Goal: Task Accomplishment & Management: Use online tool/utility

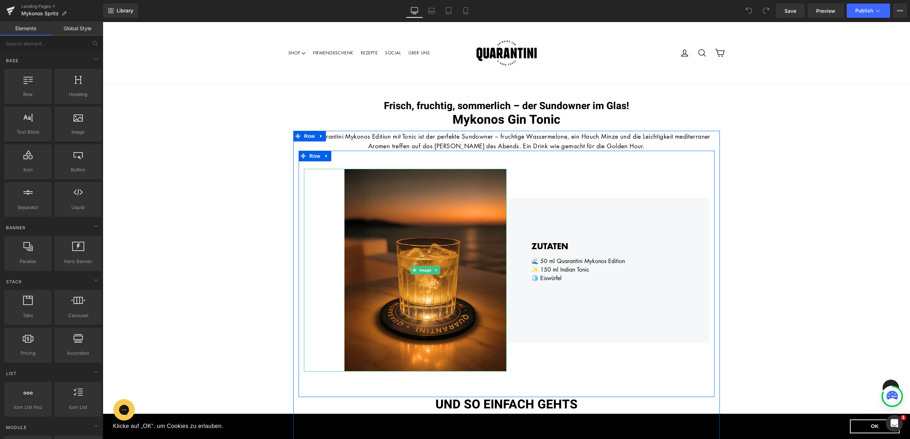
scroll to position [16, 0]
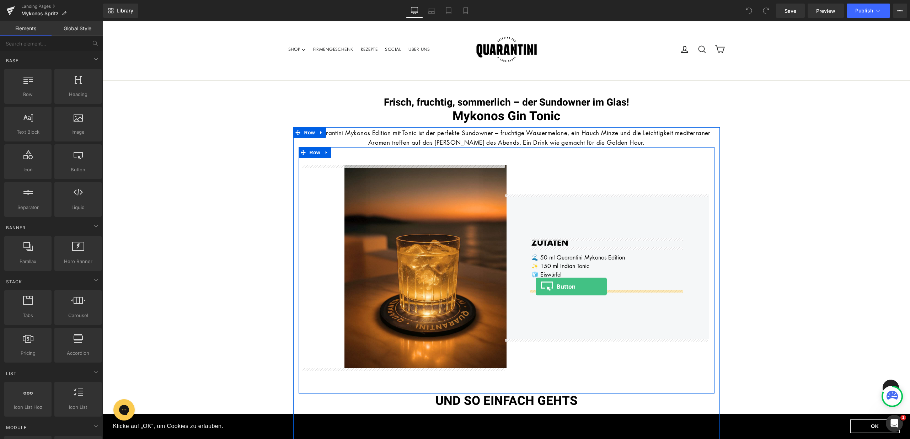
drag, startPoint x: 180, startPoint y: 182, endPoint x: 536, endPoint y: 287, distance: 371.2
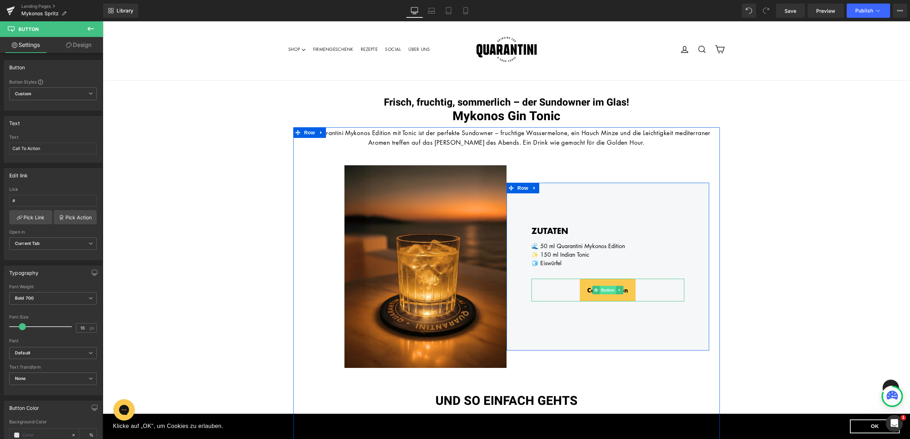
click at [605, 288] on span "Button" at bounding box center [608, 290] width 16 height 9
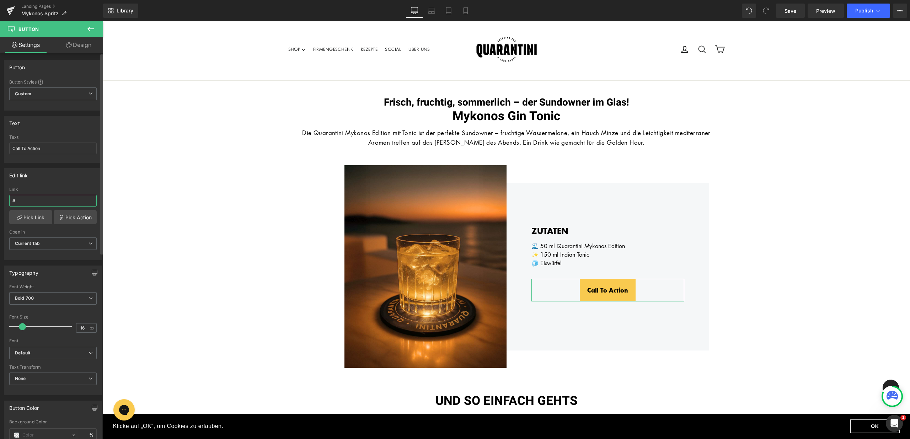
drag, startPoint x: 68, startPoint y: 200, endPoint x: 13, endPoint y: 196, distance: 54.9
click at [13, 196] on input "#" at bounding box center [52, 201] width 87 height 12
paste input "[URL][DOMAIN_NAME]"
type input "[URL][DOMAIN_NAME]"
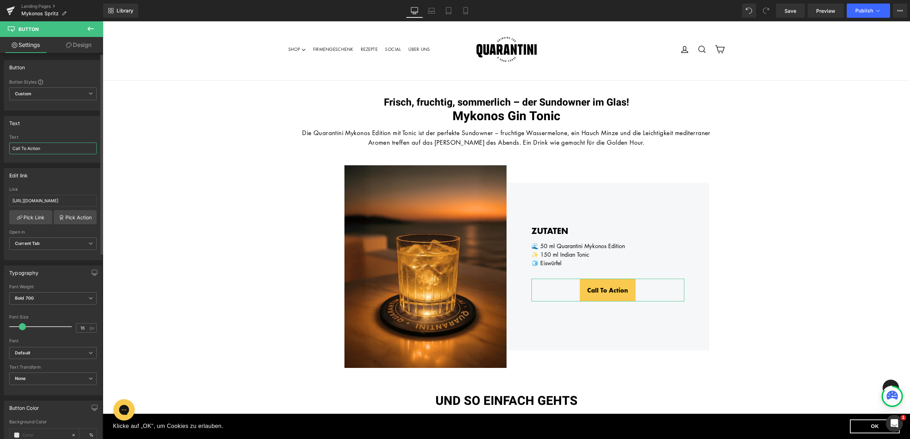
scroll to position [0, 0]
drag, startPoint x: 50, startPoint y: 148, endPoint x: 3, endPoint y: 148, distance: 46.9
click at [3, 148] on div "Text Call To Action Text Call To Action" at bounding box center [53, 137] width 106 height 52
type input "z"
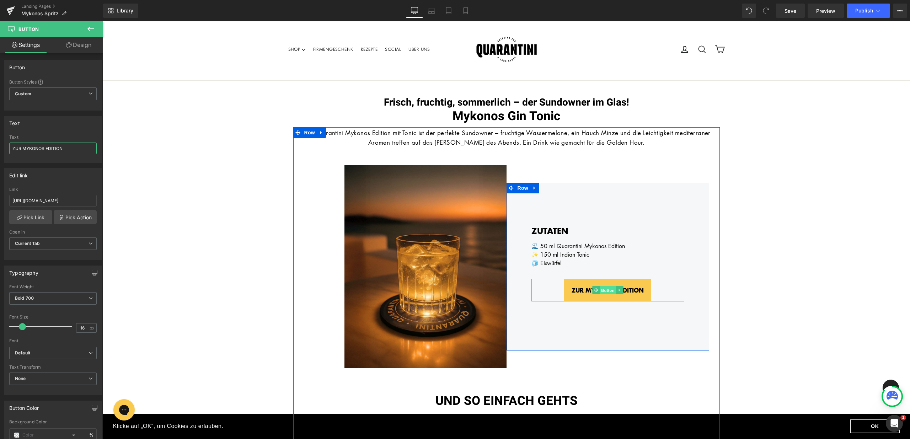
click at [604, 290] on span "Button" at bounding box center [608, 290] width 16 height 9
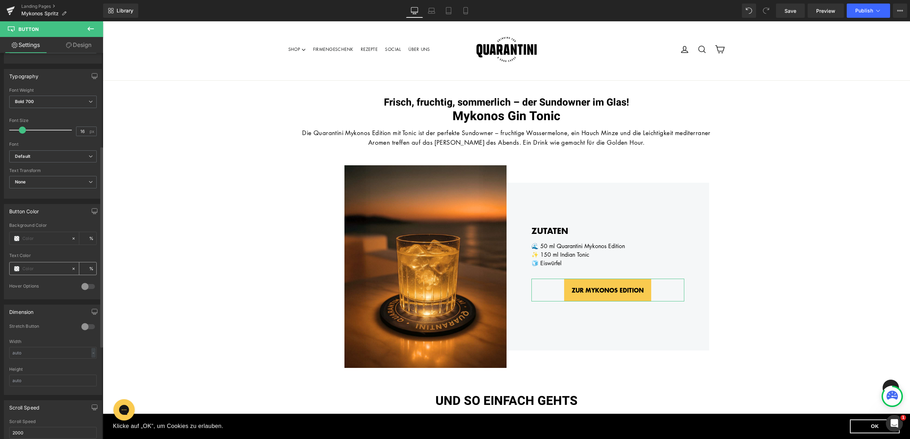
scroll to position [200, 0]
type input "ZUR MYKONOS EDITION"
click at [29, 264] on input "text" at bounding box center [45, 266] width 46 height 8
type input "ff"
type input "0"
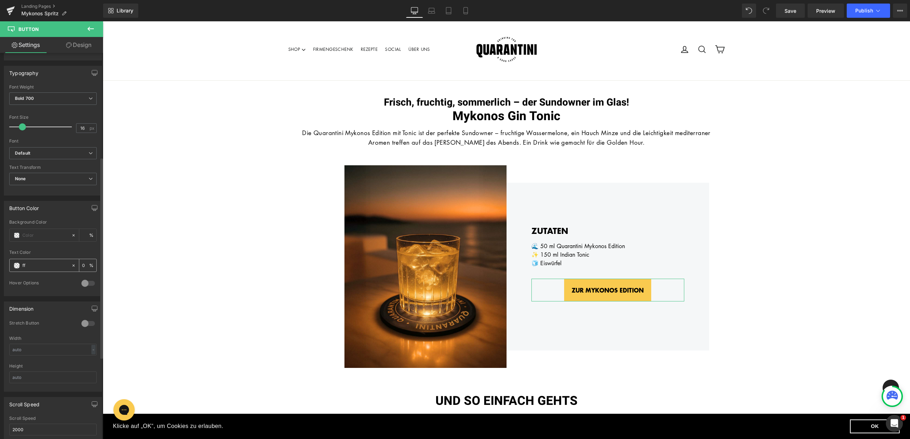
type input "fff"
type input "100"
click at [34, 239] on input "text" at bounding box center [45, 236] width 46 height 8
type input "#ffffff"
type input "0"
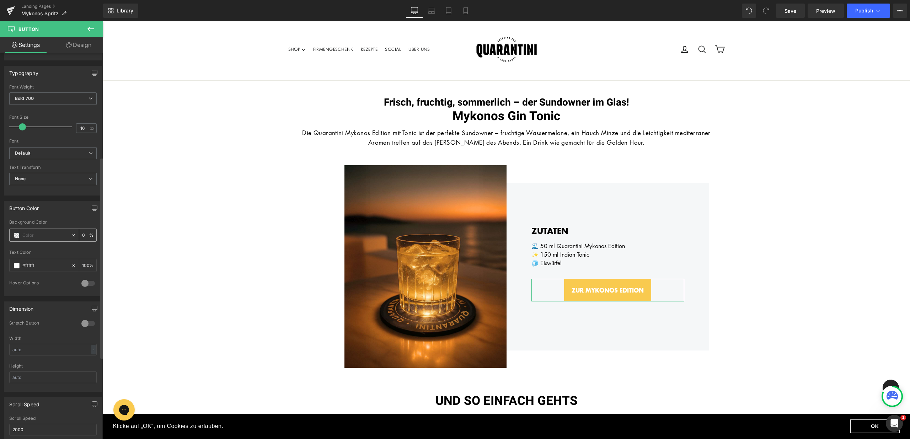
click at [36, 234] on input "text" at bounding box center [45, 236] width 46 height 8
paste input "[URL][DOMAIN_NAME]"
click at [73, 235] on icon at bounding box center [73, 235] width 5 height 5
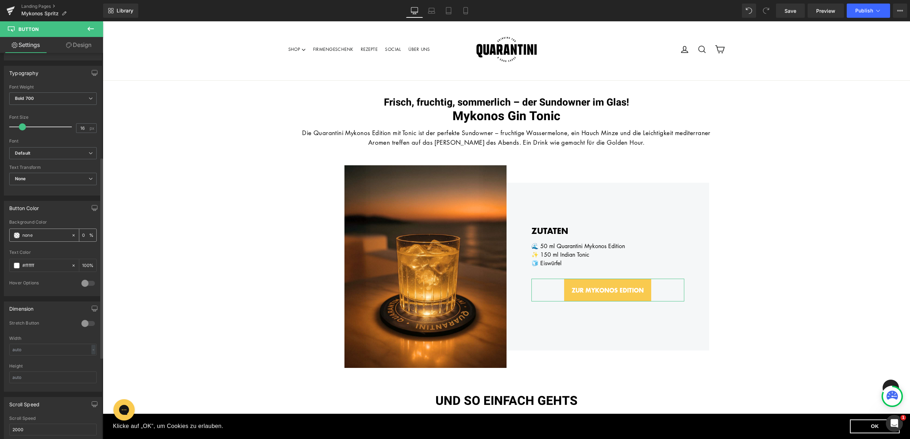
click at [39, 235] on input "none" at bounding box center [45, 236] width 46 height 8
paste input "#0e00b2"
type input "#0e00b2"
type input "100"
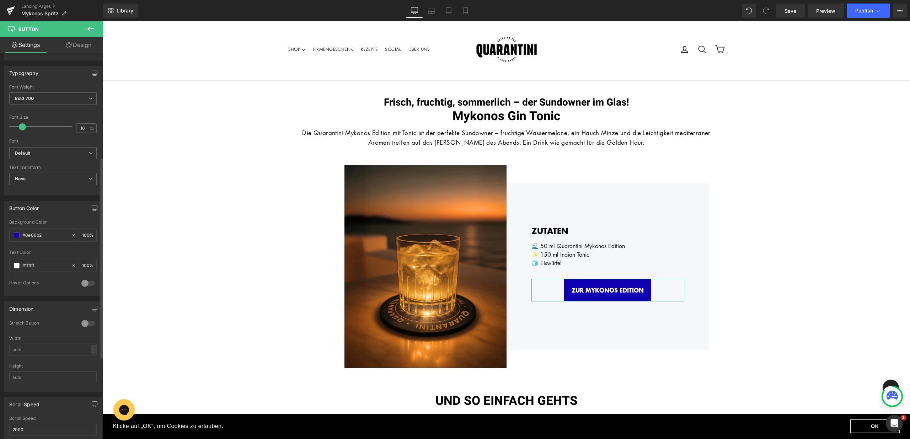
type input "#0e00b2"
click at [60, 212] on div "Button Color" at bounding box center [52, 208] width 97 height 14
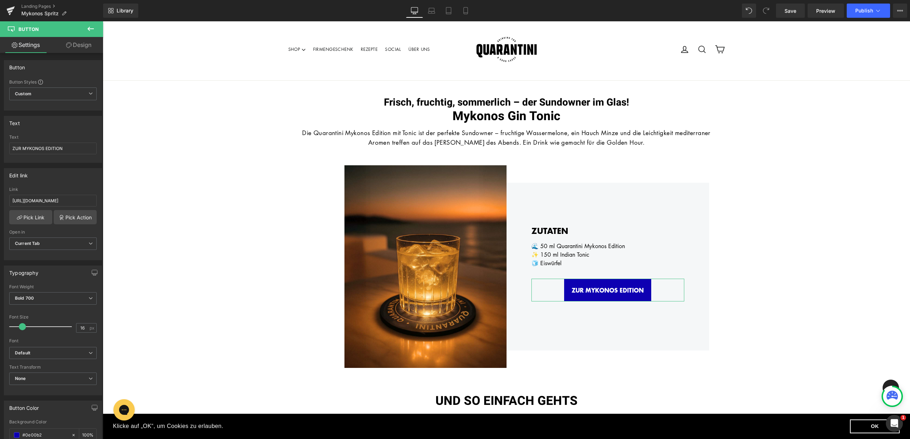
click at [90, 44] on link "Design" at bounding box center [79, 45] width 52 height 16
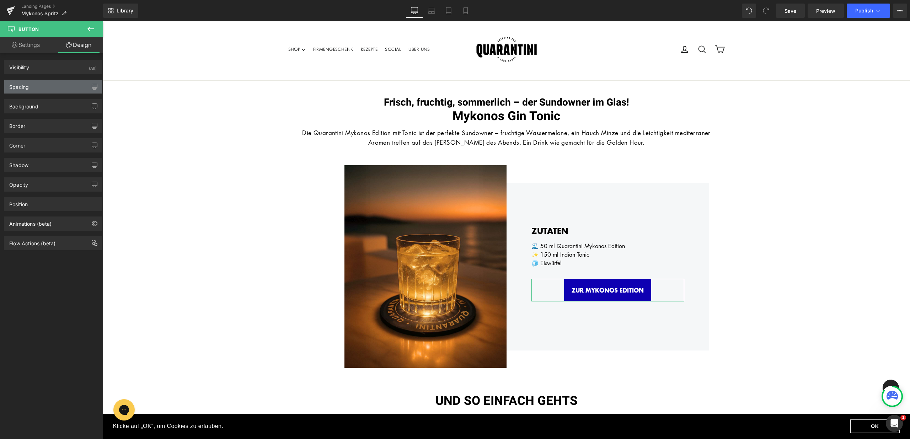
click at [58, 81] on div "Spacing" at bounding box center [52, 87] width 97 height 14
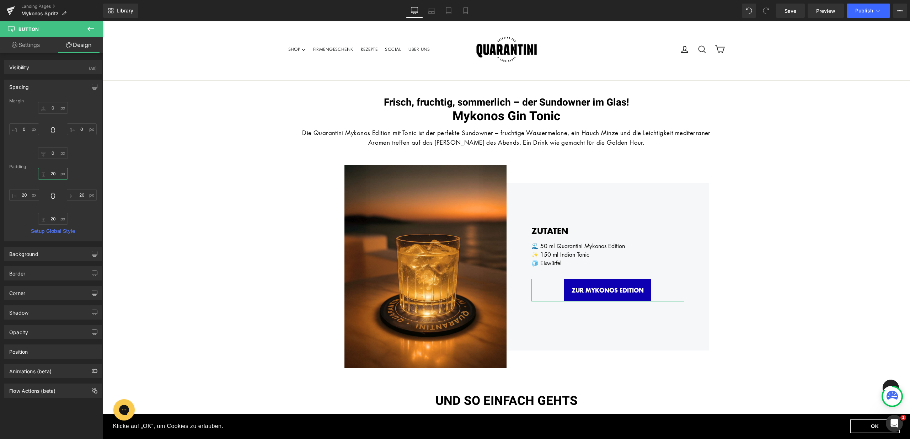
click at [51, 174] on input "20" at bounding box center [53, 174] width 30 height 12
type input "15"
click at [51, 219] on input "20" at bounding box center [53, 219] width 30 height 12
type input "15"
click at [26, 193] on input "20" at bounding box center [24, 195] width 30 height 12
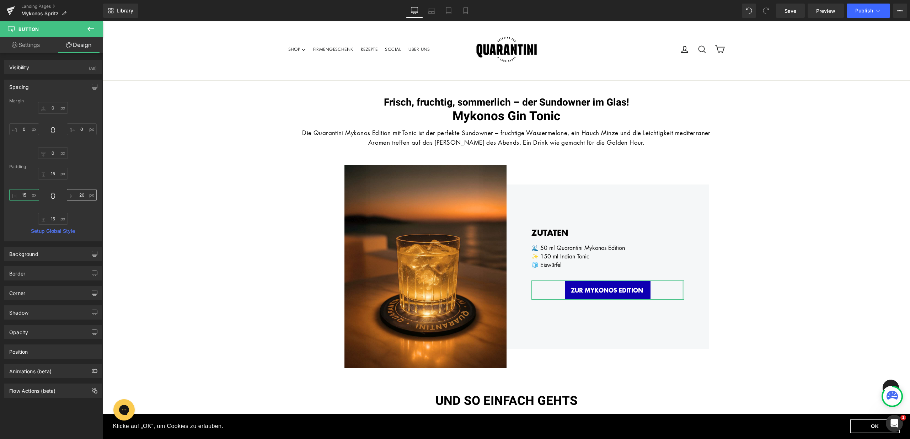
type input "15"
click at [78, 195] on input "20" at bounding box center [82, 195] width 30 height 12
type input "15"
click at [53, 289] on div "Corner" at bounding box center [52, 293] width 97 height 14
click at [89, 354] on input "0" at bounding box center [85, 353] width 21 height 12
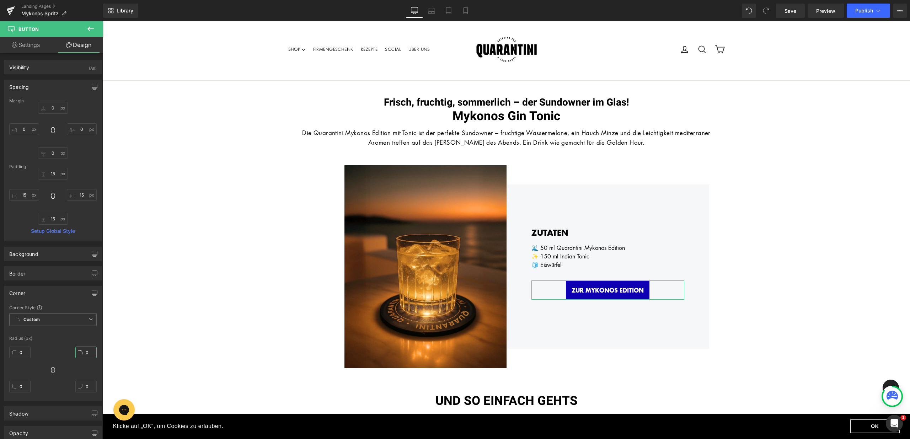
type input "5"
type input "10"
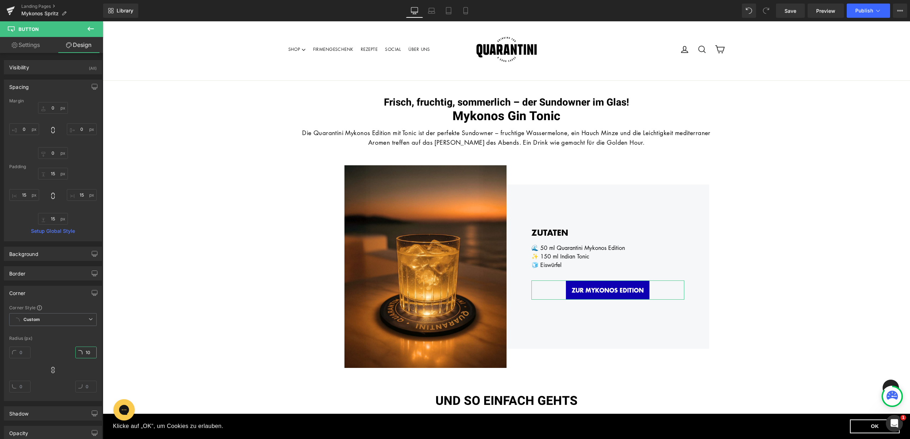
type input "10"
type input "1"
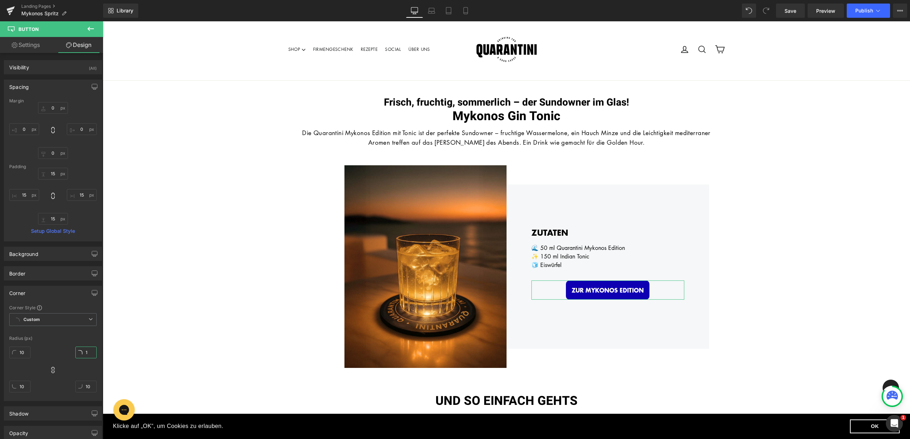
type input "1"
type input "15"
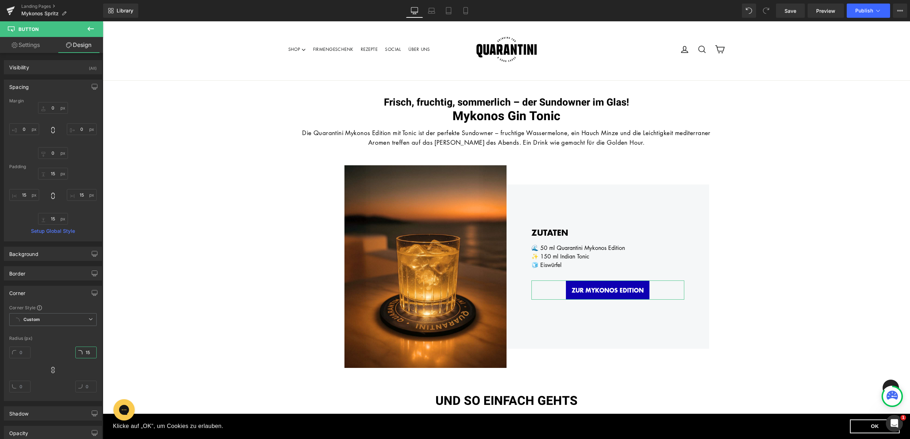
type input "15"
click at [38, 49] on link "Settings" at bounding box center [26, 45] width 52 height 16
type input "100"
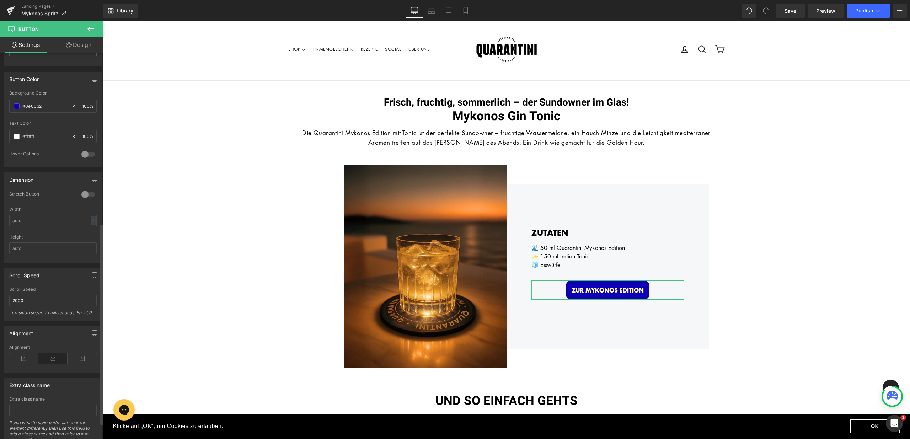
scroll to position [330, 0]
click at [85, 153] on div at bounding box center [88, 153] width 17 height 11
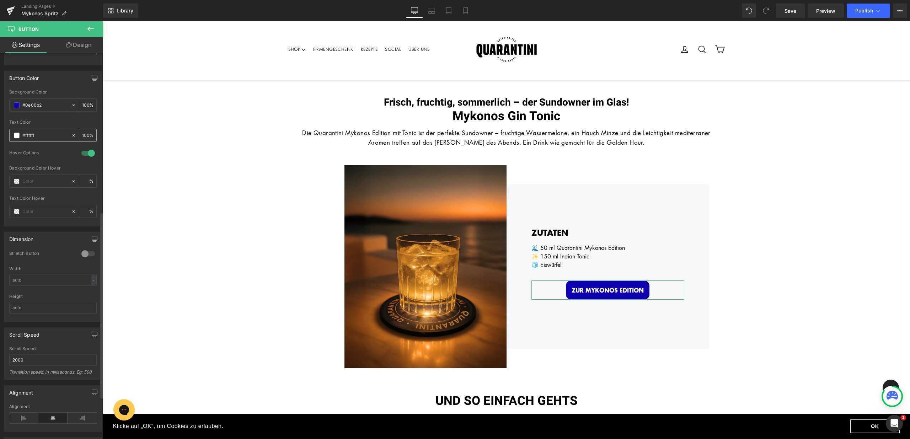
drag, startPoint x: 40, startPoint y: 137, endPoint x: 23, endPoint y: 138, distance: 16.7
click at [23, 138] on input "#ffffff" at bounding box center [45, 136] width 46 height 8
click at [31, 185] on input "text" at bounding box center [45, 181] width 46 height 8
type input "ff"
type input "0"
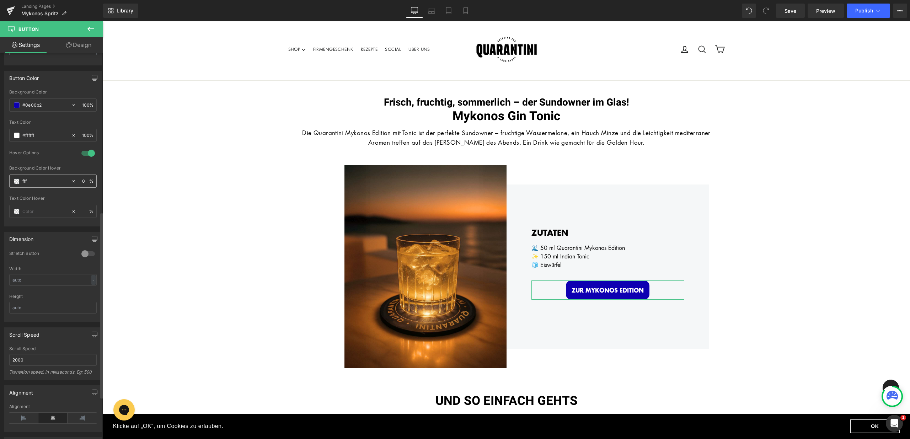
type input "ffff"
type input "100"
click at [38, 212] on input "text" at bounding box center [45, 212] width 46 height 8
type input "#ffffff"
paste input "#0e00b2"
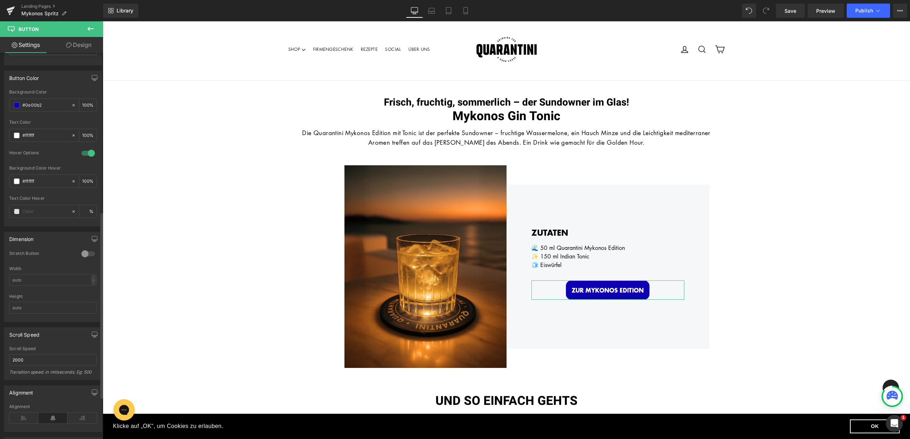
type input "#0e00b2"
type input "100"
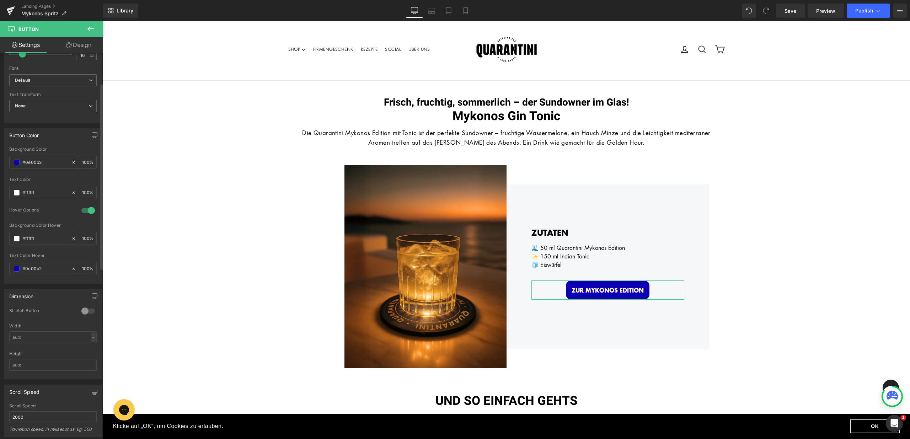
scroll to position [0, 0]
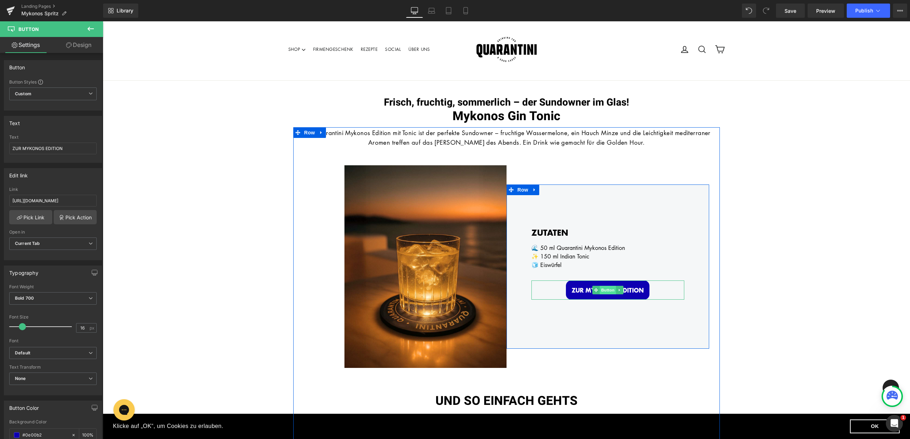
click at [602, 291] on span "Button" at bounding box center [608, 290] width 16 height 9
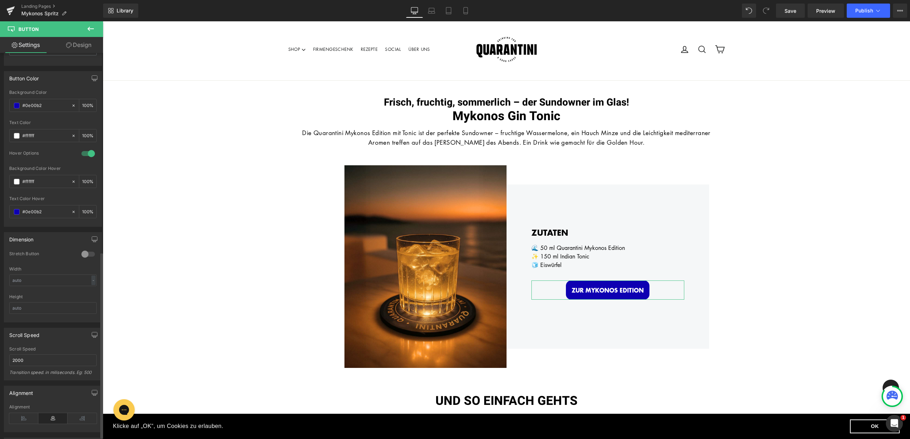
scroll to position [418, 0]
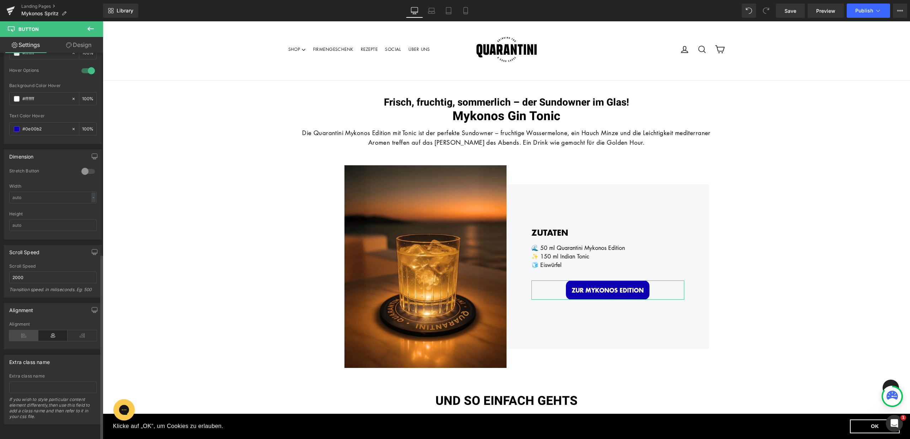
type input "#0e00b2"
click at [21, 333] on icon at bounding box center [23, 335] width 29 height 11
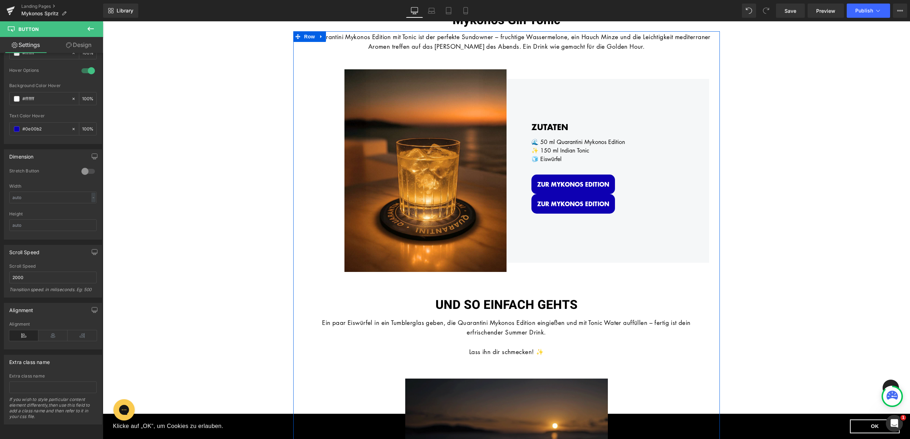
scroll to position [160, 0]
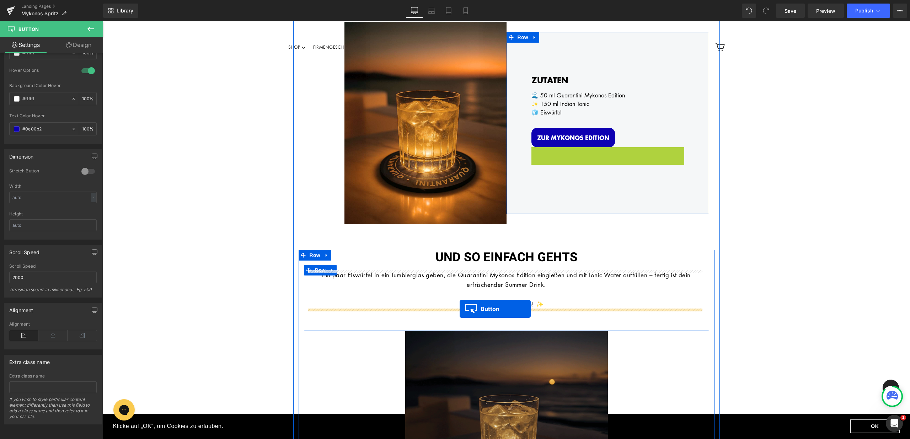
drag, startPoint x: 562, startPoint y: 156, endPoint x: 460, endPoint y: 309, distance: 184.0
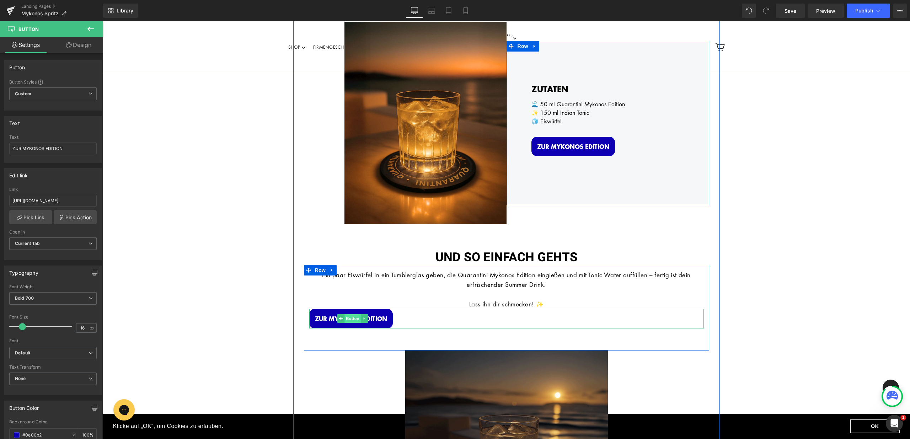
click at [353, 318] on span "Button" at bounding box center [353, 318] width 16 height 9
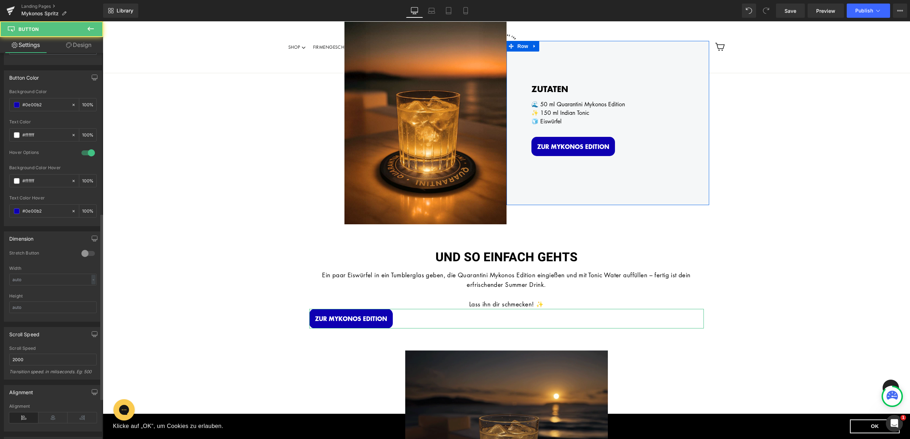
scroll to position [333, 0]
click at [45, 412] on icon at bounding box center [52, 415] width 29 height 11
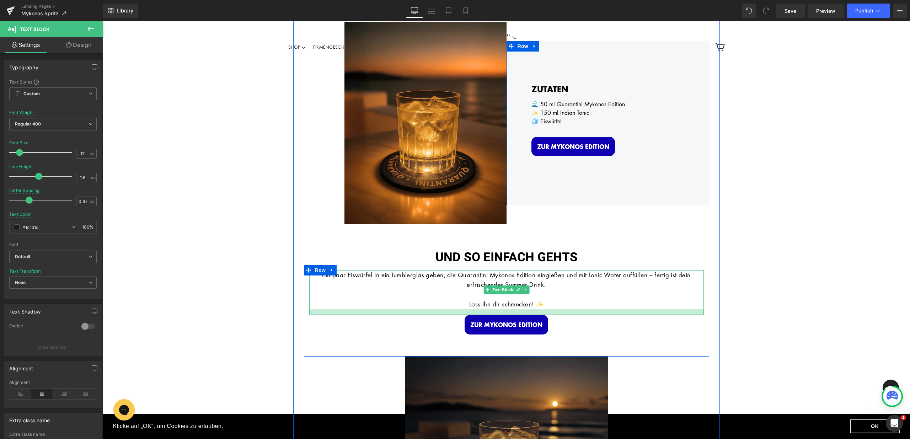
drag, startPoint x: 558, startPoint y: 308, endPoint x: 558, endPoint y: 314, distance: 6.1
click at [558, 314] on div at bounding box center [506, 312] width 395 height 6
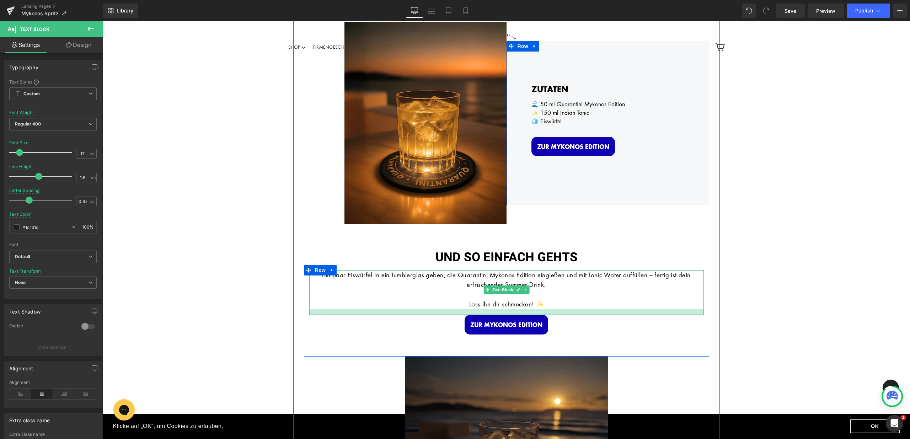
click at [558, 314] on div "Ein paar Eiswürfel in ein Tumblerglas geben, die Quarantini Mykonos Edition ein…" at bounding box center [506, 292] width 395 height 45
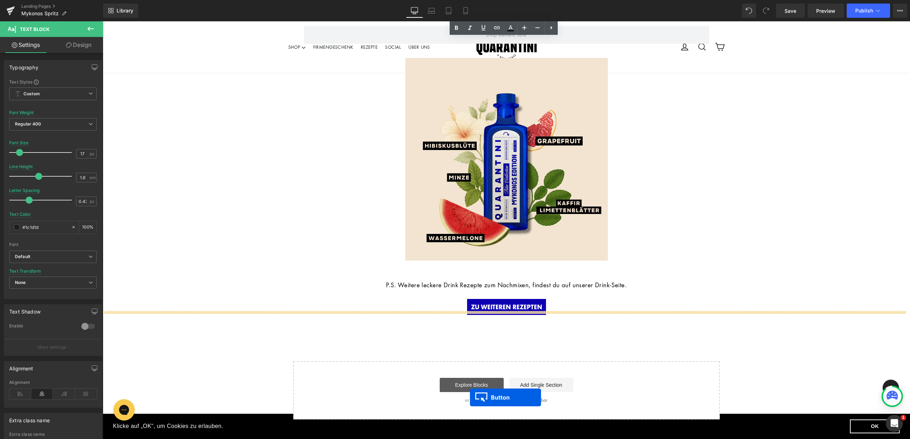
scroll to position [729, 0]
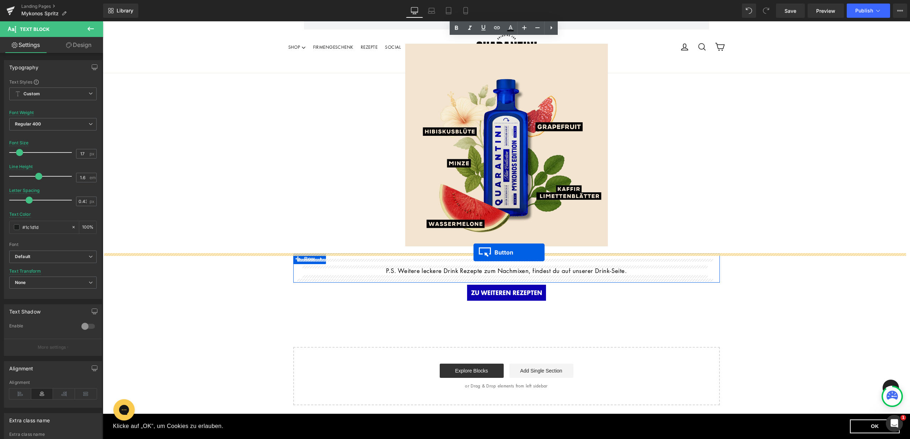
drag, startPoint x: 492, startPoint y: 115, endPoint x: 474, endPoint y: 253, distance: 138.5
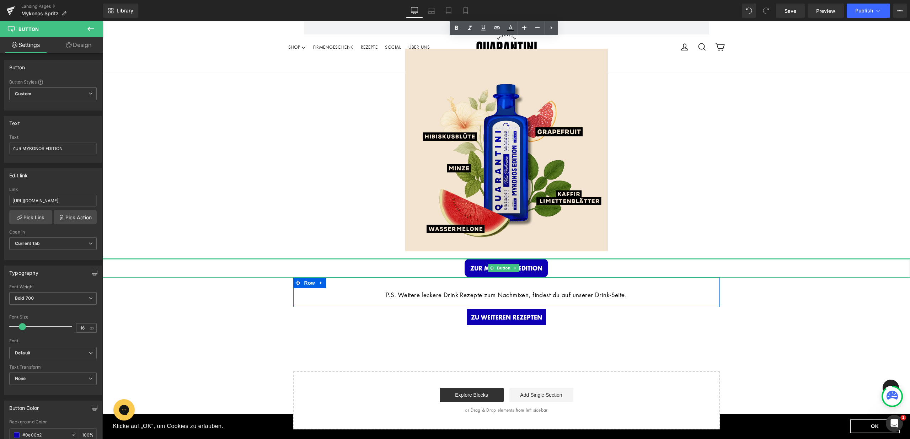
scroll to position [665, 0]
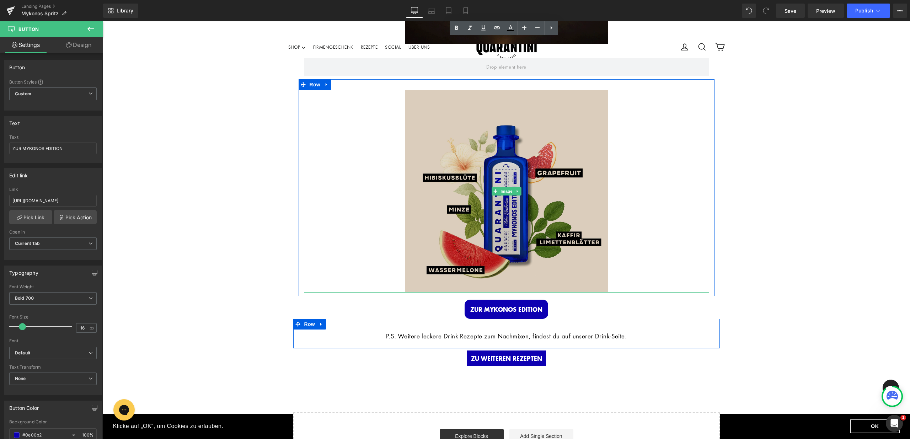
click at [517, 237] on img at bounding box center [506, 191] width 203 height 203
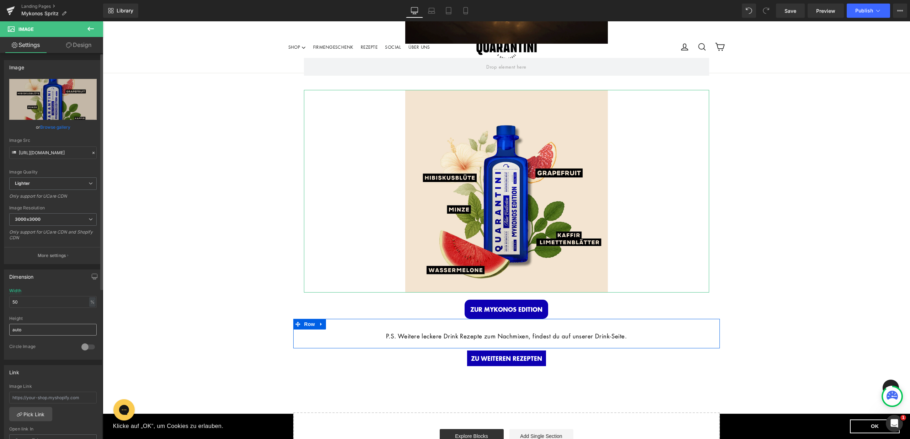
scroll to position [17, 0]
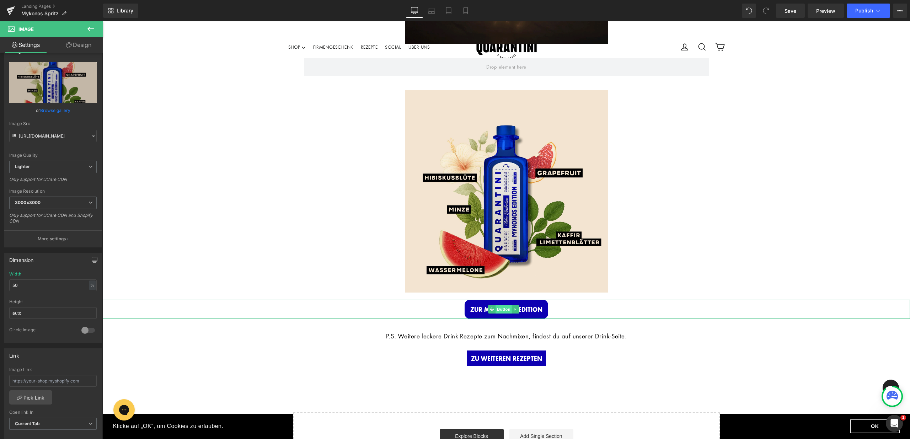
click at [502, 310] on span "Button" at bounding box center [504, 309] width 16 height 9
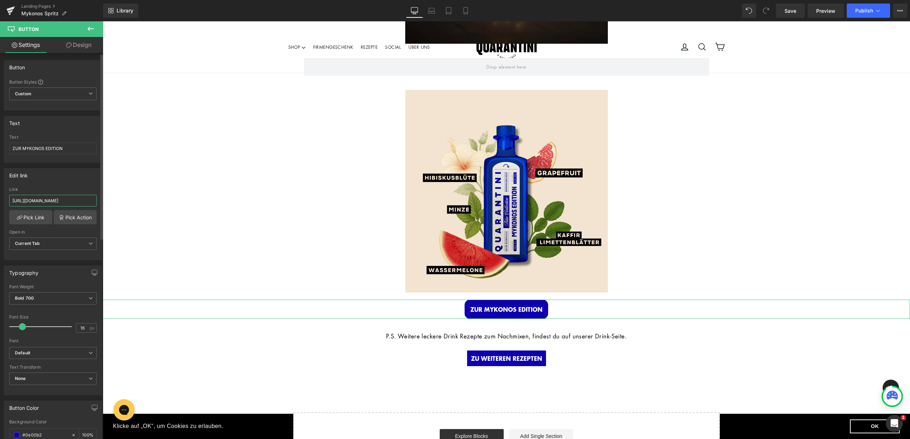
click at [48, 200] on input "[URL][DOMAIN_NAME]" at bounding box center [52, 201] width 87 height 12
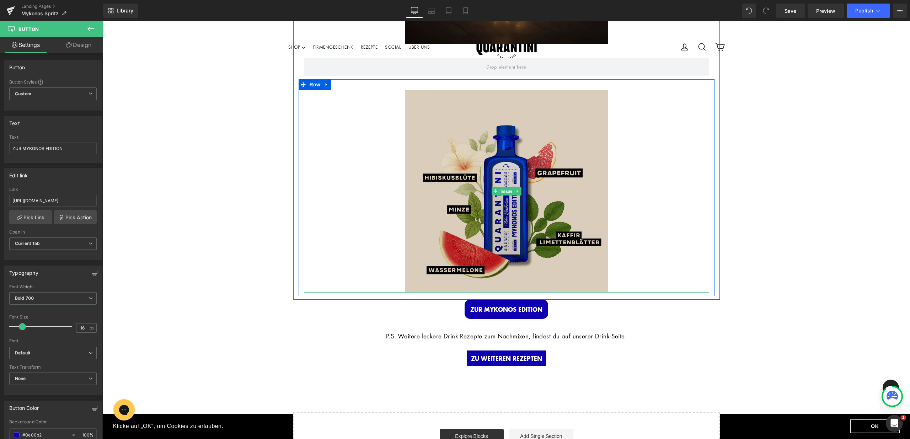
click at [467, 231] on img at bounding box center [506, 191] width 203 height 203
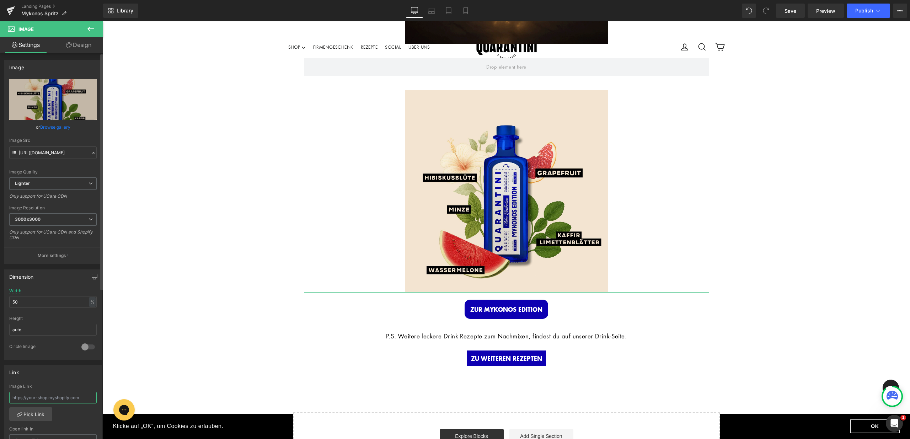
click at [43, 396] on input "text" at bounding box center [52, 398] width 87 height 12
paste input "[URL][DOMAIN_NAME]"
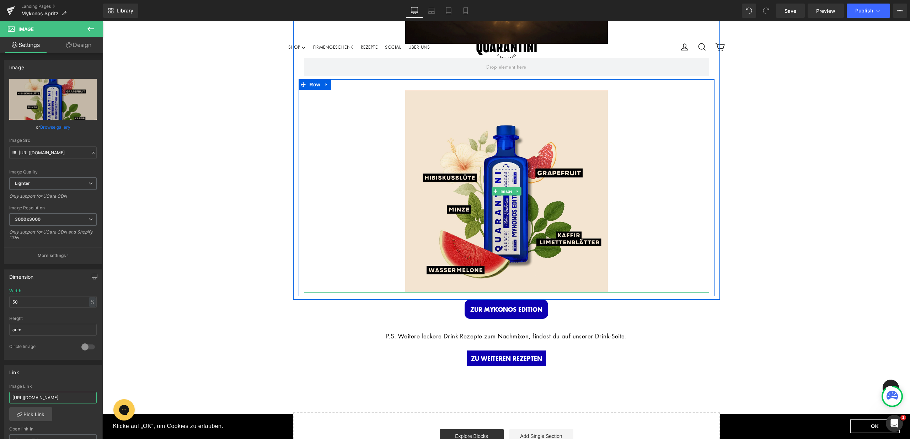
type input "[URL][DOMAIN_NAME]"
click at [380, 272] on link at bounding box center [506, 191] width 405 height 203
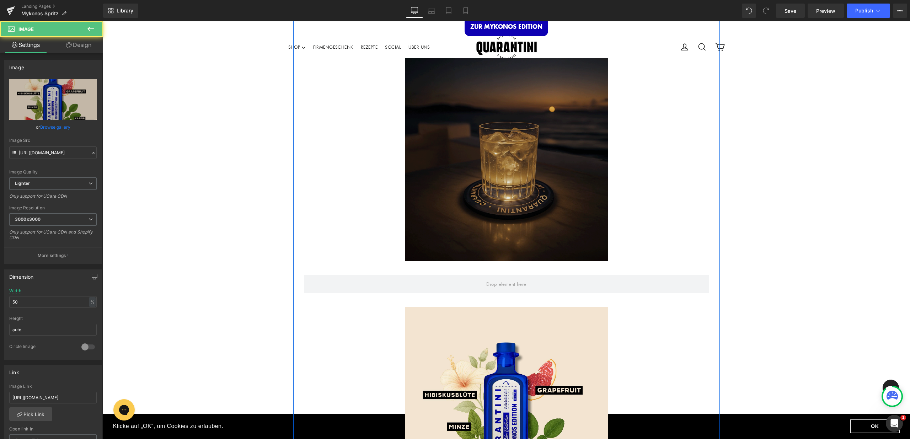
click at [460, 209] on img at bounding box center [506, 159] width 203 height 203
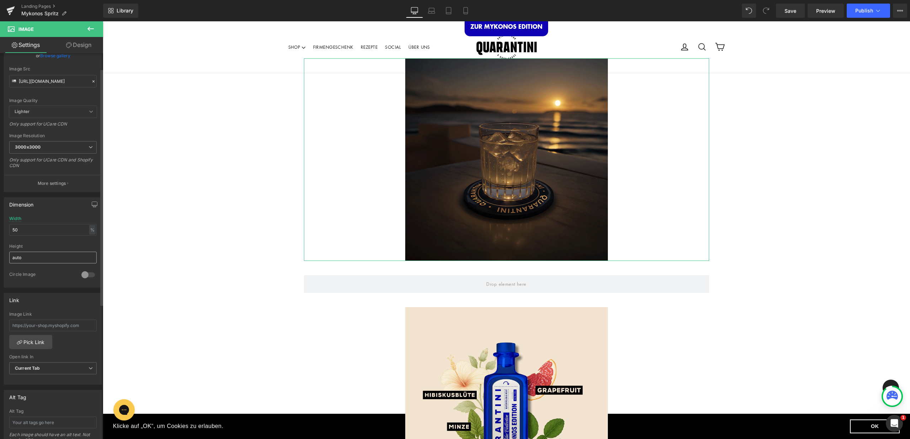
scroll to position [94, 0]
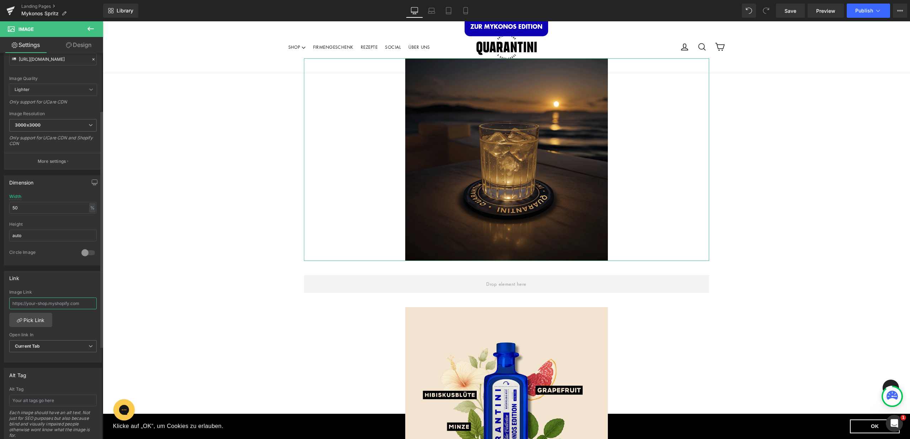
click at [58, 306] on input "text" at bounding box center [52, 304] width 87 height 12
paste input "[URL][DOMAIN_NAME]"
type input "[URL][DOMAIN_NAME]"
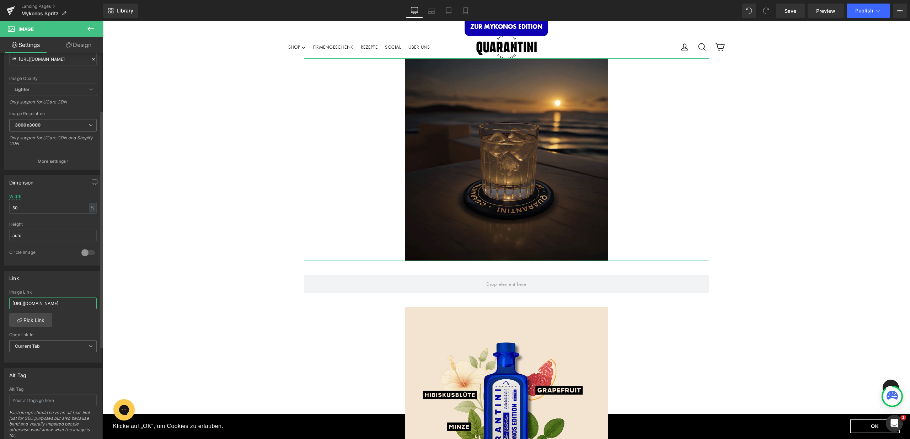
scroll to position [0, 39]
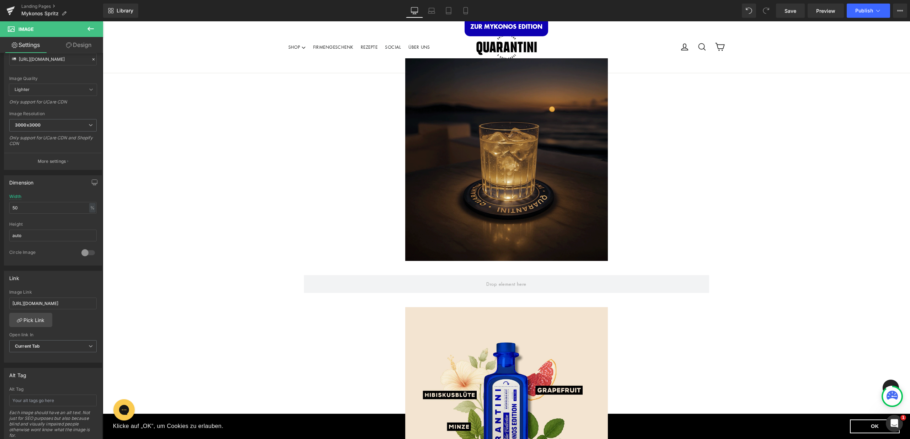
click at [202, 294] on div "Frisch, fruchtig, sommerlich – der Sundowner im Glas! Heading Mykonos Gin Tonic…" at bounding box center [507, 164] width 808 height 1050
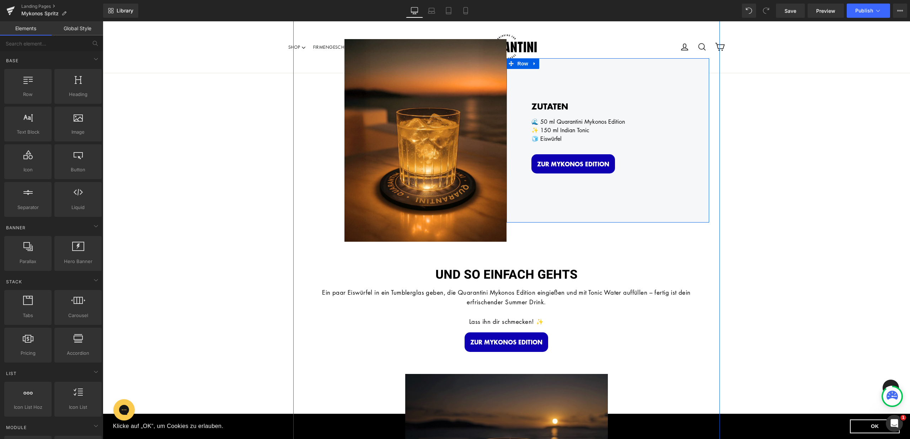
scroll to position [81, 0]
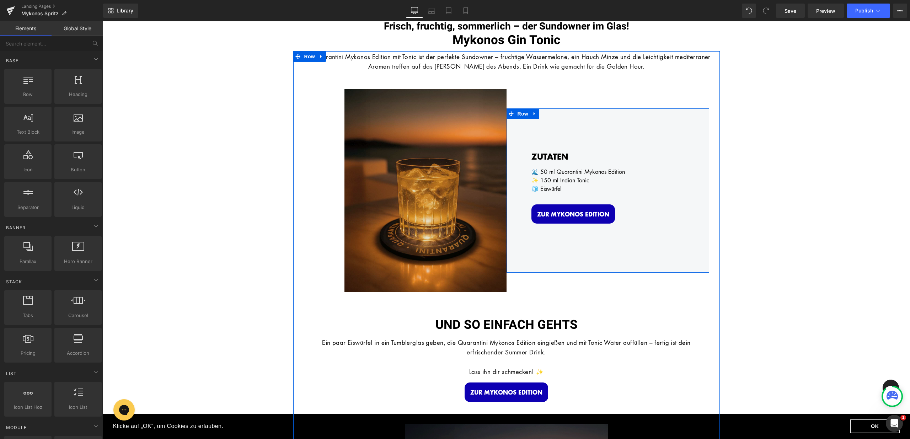
click at [435, 228] on img at bounding box center [426, 190] width 162 height 203
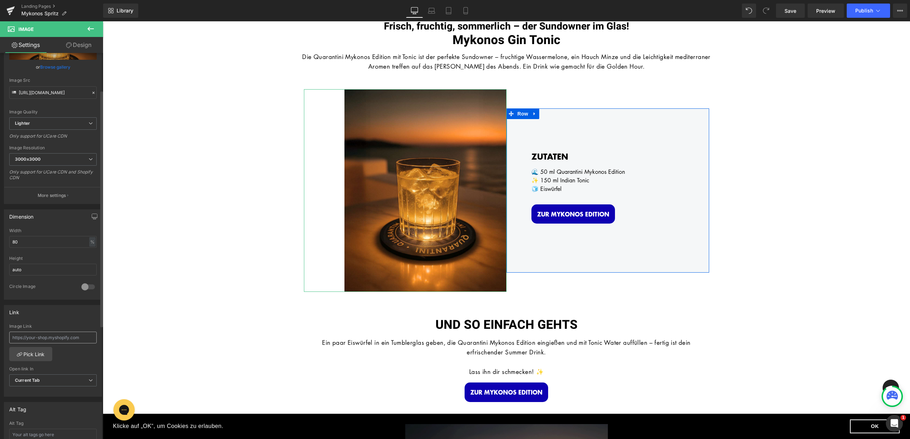
scroll to position [60, 0]
click at [71, 339] on input "text" at bounding box center [52, 337] width 87 height 12
paste input "[URL][DOMAIN_NAME]"
type input "[URL][DOMAIN_NAME]"
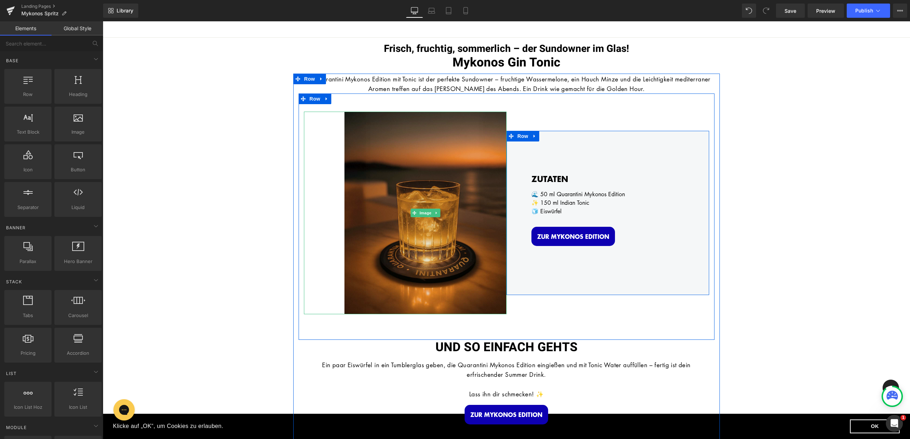
scroll to position [18, 0]
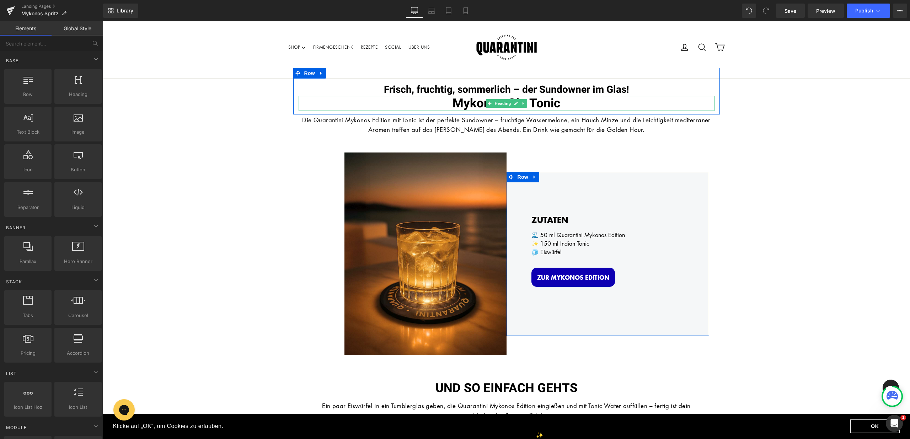
click at [556, 100] on font "Mykonos Gin Tonic" at bounding box center [507, 103] width 108 height 18
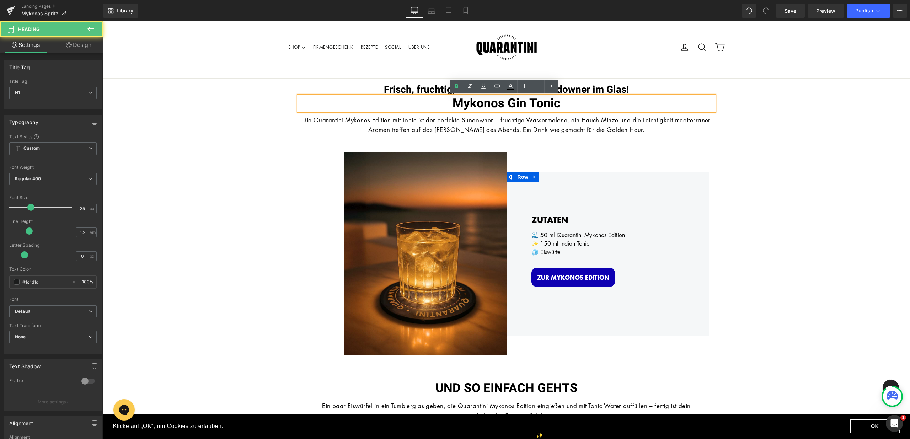
click at [537, 101] on font "Mykonos Gin Tonic" at bounding box center [507, 103] width 108 height 18
drag, startPoint x: 508, startPoint y: 105, endPoint x: 559, endPoint y: 103, distance: 51.2
click at [559, 103] on h1 "Mykonos Gin Tonic" at bounding box center [507, 103] width 416 height 15
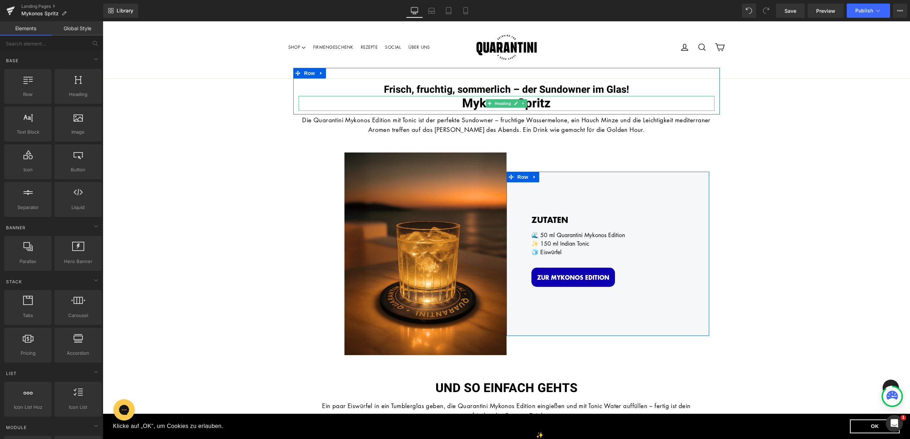
click at [527, 95] on font "Mykonos Spritz" at bounding box center [506, 103] width 89 height 18
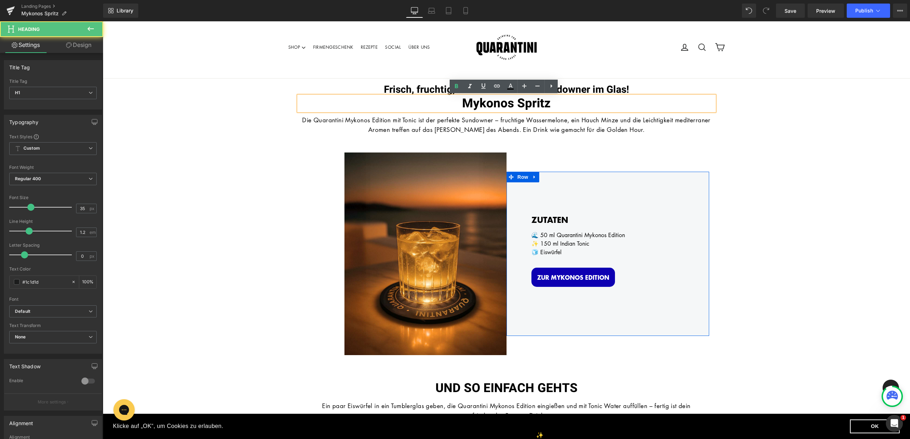
click at [577, 90] on b "Frisch, fruchtig, sommerlich – der Sundowner im Glas!" at bounding box center [506, 90] width 245 height 15
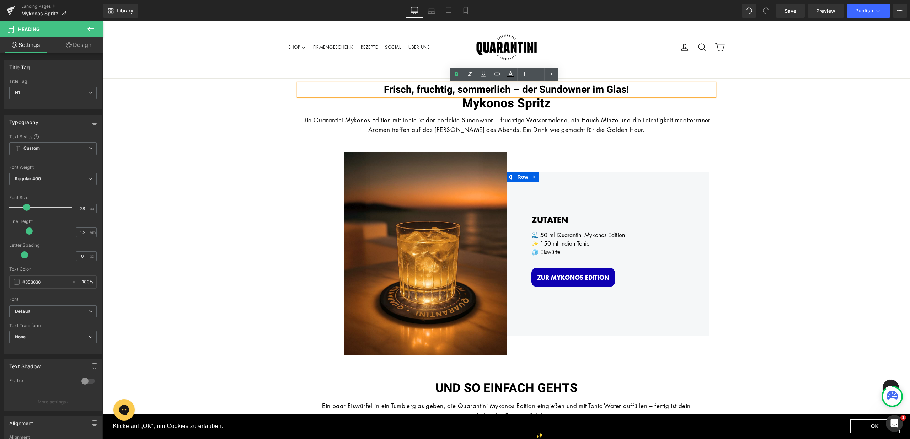
click at [543, 85] on b "Frisch, fruchtig, sommerlich – der Sundowner im Glas!" at bounding box center [506, 90] width 245 height 15
drag, startPoint x: 507, startPoint y: 90, endPoint x: 623, endPoint y: 90, distance: 115.9
click at [623, 90] on b "Frisch, fruchtig, sommerlich – der Sundowner im Glas!" at bounding box center [506, 90] width 245 height 15
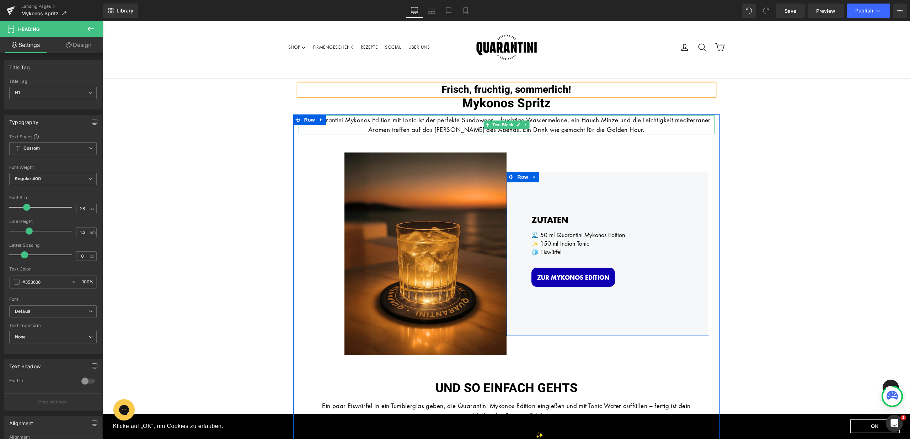
click at [395, 125] on p "Die Quarantini Mykonos Edition mit Tonic ist der perfekte Sundowner – fruchtige…" at bounding box center [507, 124] width 416 height 19
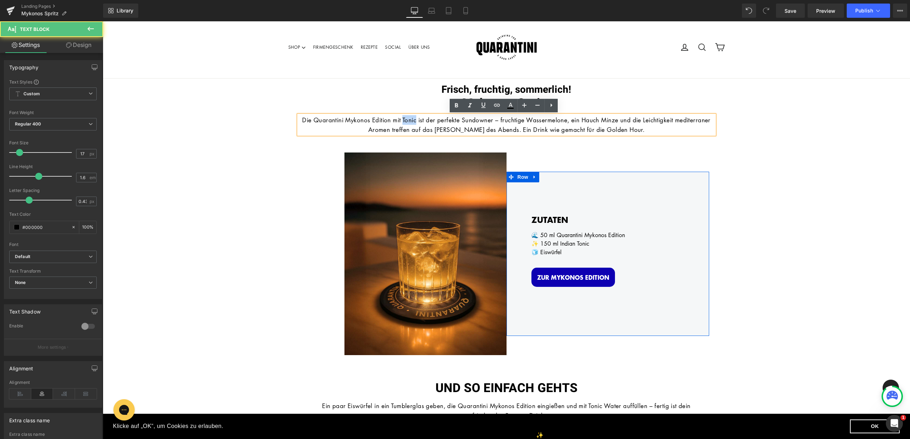
drag, startPoint x: 415, startPoint y: 120, endPoint x: 429, endPoint y: 120, distance: 13.9
click at [429, 120] on p "Die Quarantini Mykonos Edition mit Tonic ist der perfekte Sundowner – fruchtige…" at bounding box center [507, 124] width 416 height 19
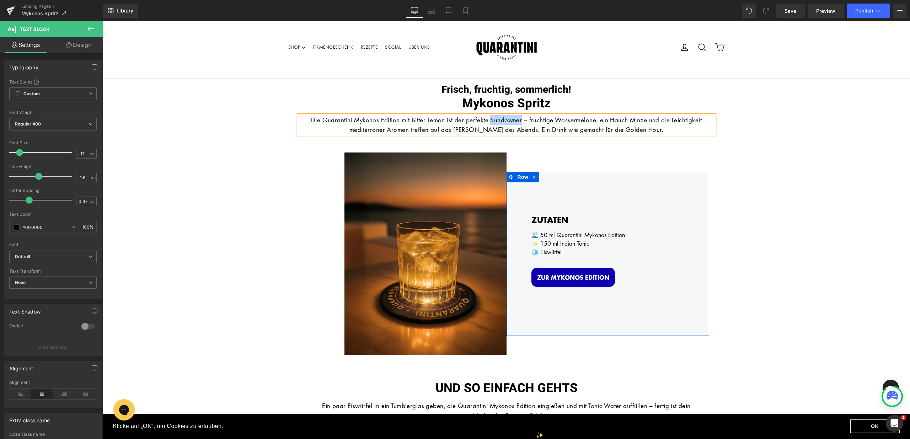
drag, startPoint x: 488, startPoint y: 120, endPoint x: 520, endPoint y: 120, distance: 31.3
click at [520, 120] on p "Die Quarantini Mykonos Edition mit Bitter Lemon ist der perfekte Sundowner – fr…" at bounding box center [507, 124] width 416 height 19
drag, startPoint x: 473, startPoint y: 131, endPoint x: 591, endPoint y: 130, distance: 117.7
click at [566, 129] on p "Die Quarantini Mykonos Edition mit Bitter Lemon ist der perfekte Drink zum erfr…" at bounding box center [507, 124] width 416 height 19
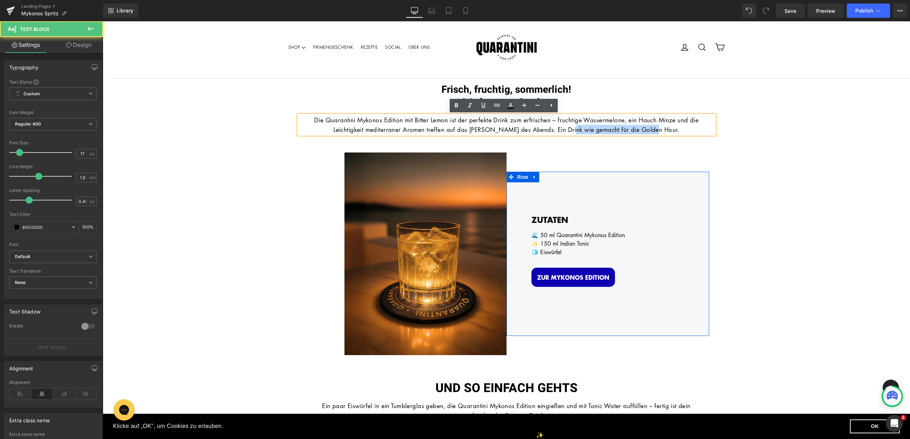
drag, startPoint x: 591, startPoint y: 130, endPoint x: 655, endPoint y: 133, distance: 64.8
click at [655, 133] on p "Die Quarantini Mykonos Edition mit Bitter Lemon ist der perfekte Drink zum erfr…" at bounding box center [507, 124] width 416 height 19
drag, startPoint x: 680, startPoint y: 132, endPoint x: 473, endPoint y: 129, distance: 206.3
click at [473, 129] on p "Die Quarantini Mykonos Edition mit Bitter Lemon ist der perfekte Drink zum erfr…" at bounding box center [507, 124] width 416 height 19
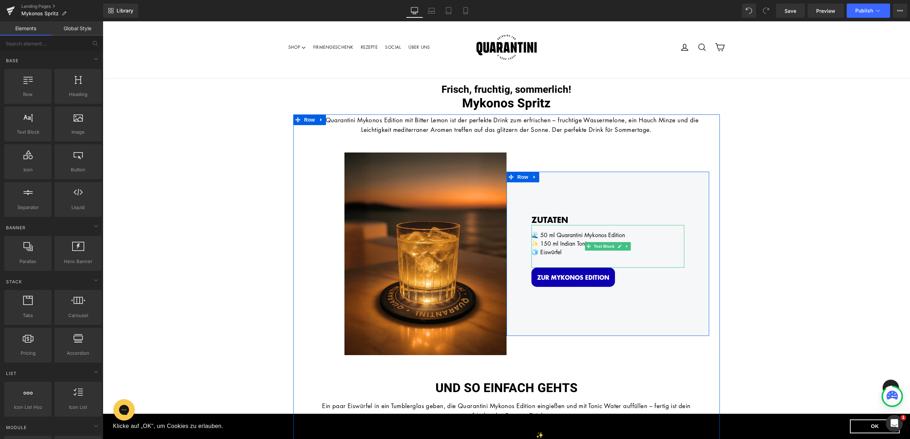
click at [567, 236] on div "🌊 50 ml Quarantini Mykonos Edition" at bounding box center [608, 235] width 153 height 9
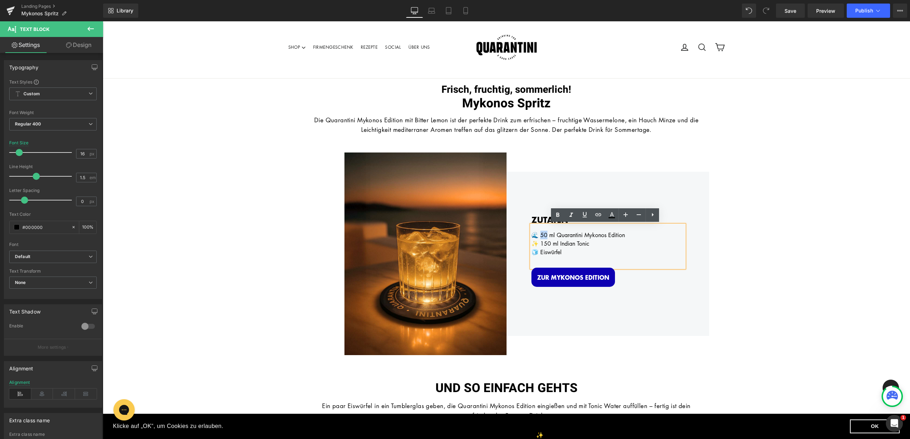
drag, startPoint x: 543, startPoint y: 234, endPoint x: 538, endPoint y: 234, distance: 4.6
click at [538, 234] on div "🌊 50 ml Quarantini Mykonos Edition" at bounding box center [608, 235] width 153 height 9
drag, startPoint x: 588, startPoint y: 241, endPoint x: 593, endPoint y: 241, distance: 5.3
click at [588, 241] on div "✨ 150 ml Indian Tonic" at bounding box center [608, 243] width 153 height 9
drag, startPoint x: 557, startPoint y: 244, endPoint x: 592, endPoint y: 245, distance: 34.9
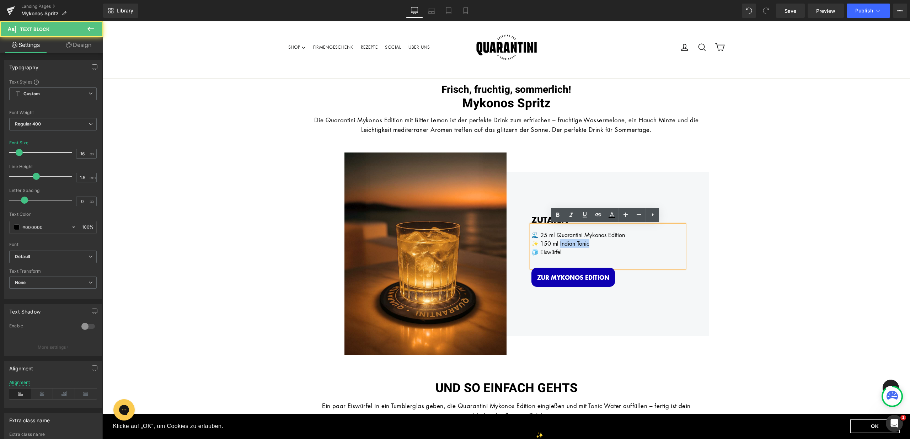
click at [592, 245] on div "✨ 150 ml Indian Tonic" at bounding box center [608, 243] width 153 height 9
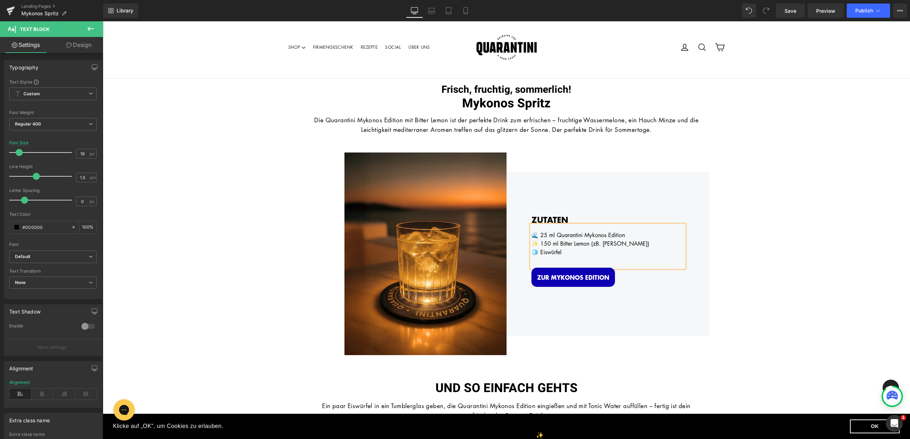
click at [573, 250] on div "🧊 Eiswürfel" at bounding box center [608, 252] width 153 height 9
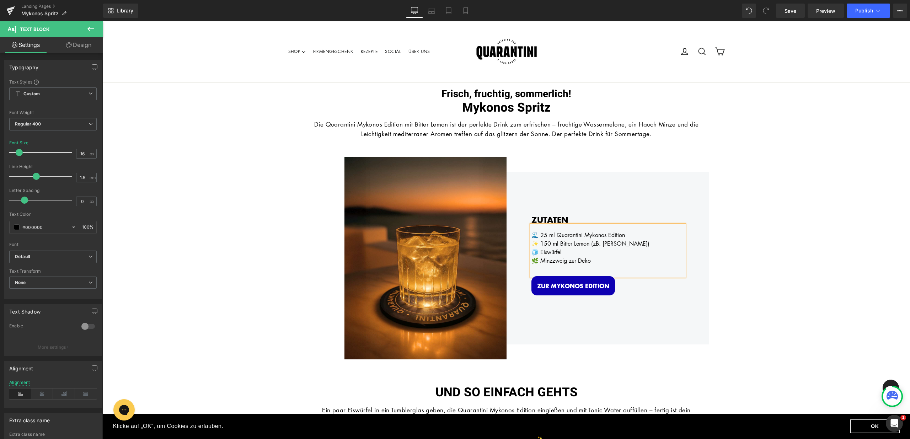
click at [619, 318] on div "ZUTATEN Heading 🌊 25 ml Quarantini Mykonos Edition ✨ 150 ml Bitter Lemon (zB. […" at bounding box center [608, 258] width 203 height 173
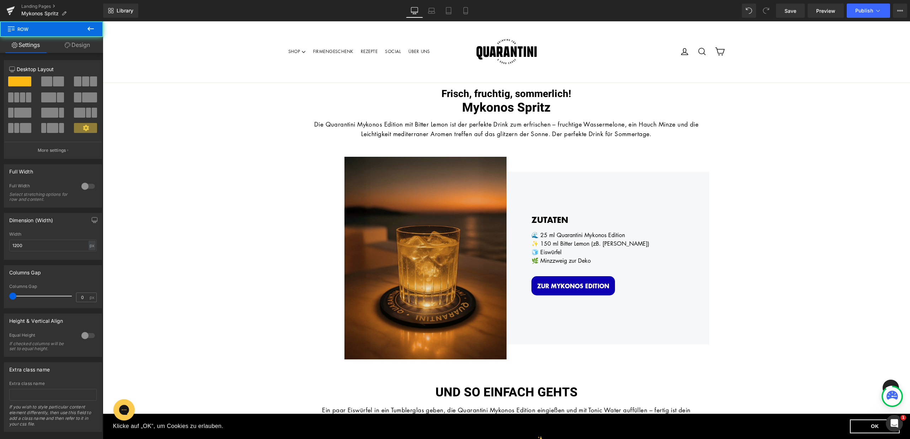
click at [397, 258] on img at bounding box center [426, 258] width 162 height 203
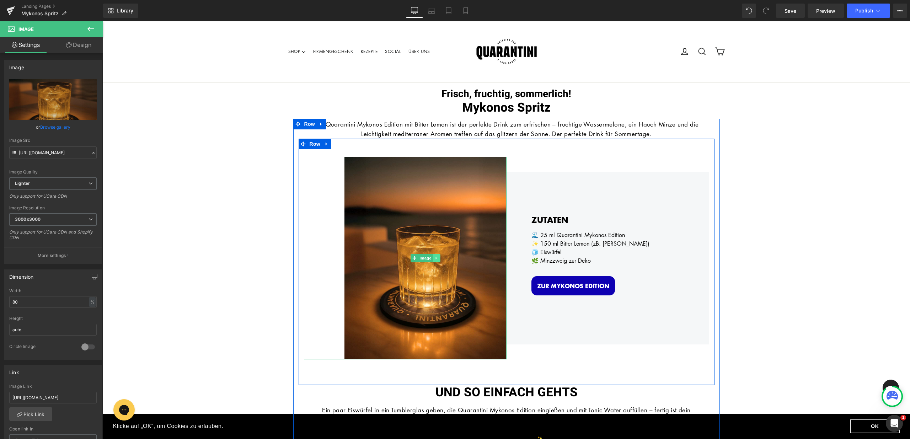
click at [437, 258] on link at bounding box center [436, 258] width 7 height 9
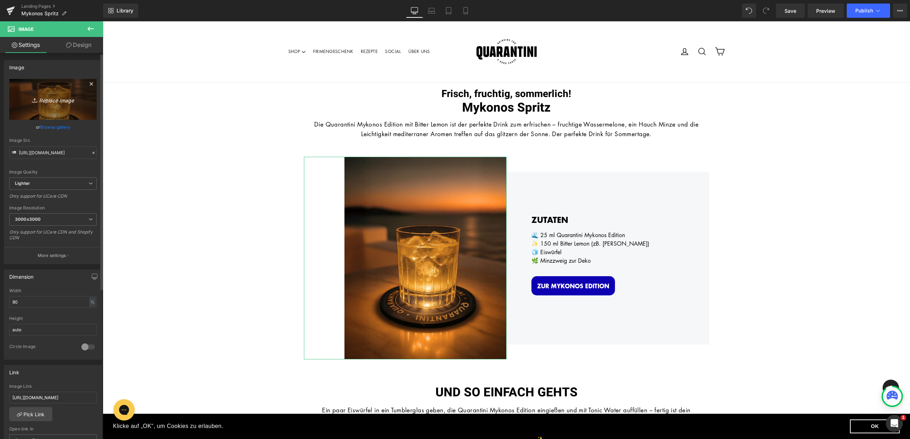
click at [52, 105] on link "Replace Image" at bounding box center [52, 99] width 87 height 41
type input "C:\fakepath\Drink Instagram.jpg"
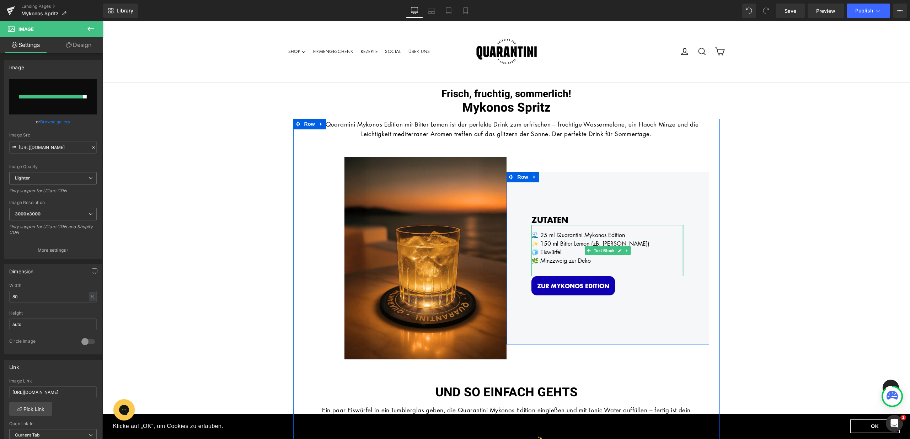
type input "[URL][DOMAIN_NAME]"
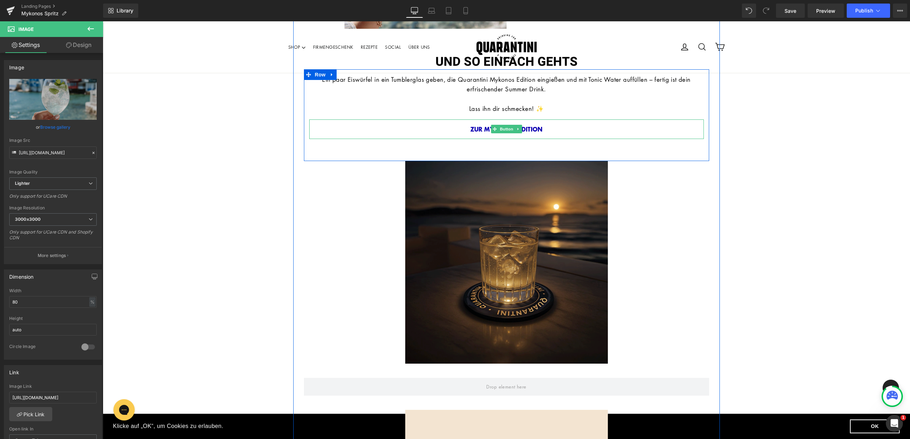
scroll to position [346, 0]
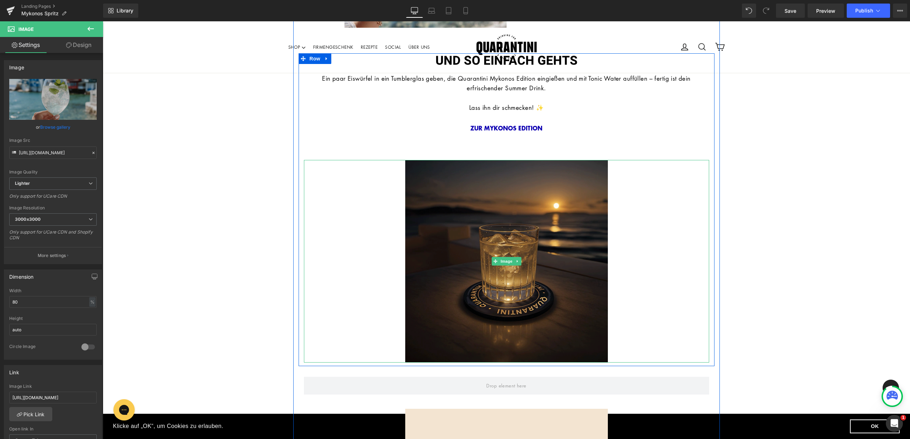
click at [533, 229] on img at bounding box center [506, 261] width 203 height 203
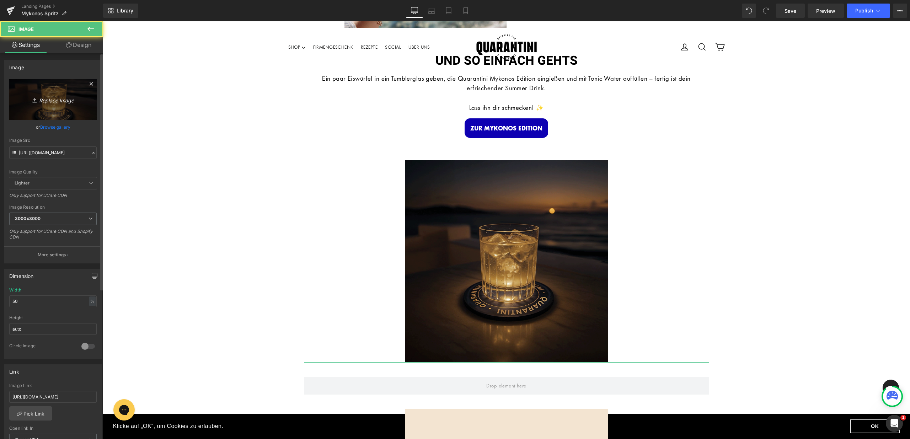
click at [49, 107] on link "Replace Image" at bounding box center [52, 99] width 87 height 41
type input "C:\fakepath\Drink NL Bild 2 (1).jpg"
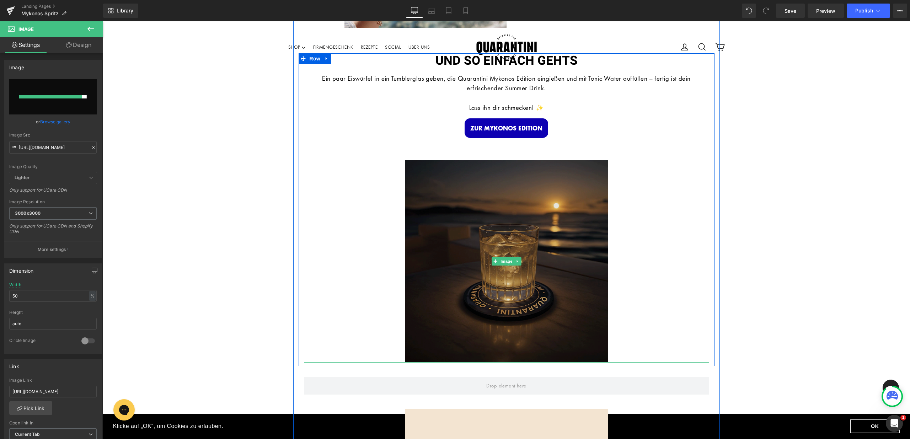
type input "[URL][DOMAIN_NAME]"
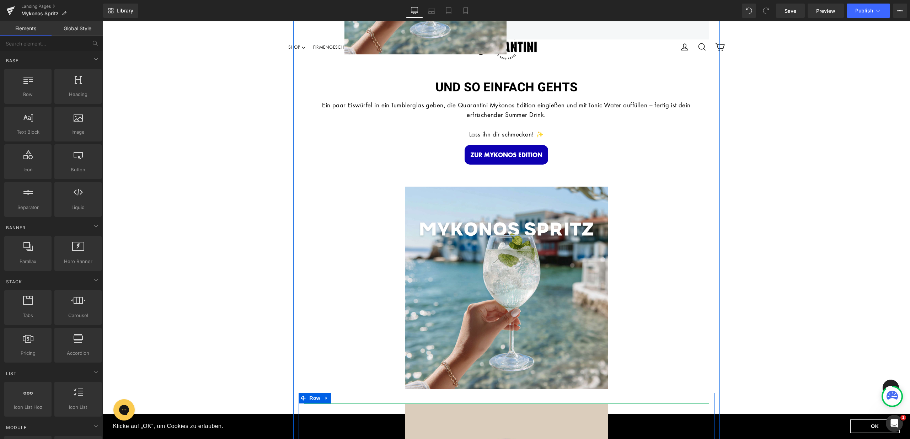
scroll to position [177, 0]
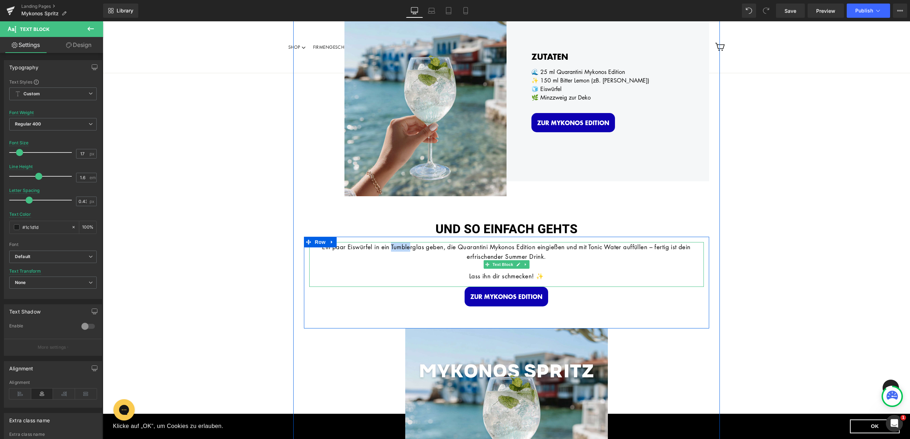
click at [385, 250] on font "Ein paar Eiswürfel in ein Tumblerglas geben, die Quarantini Mykonos Edition ein…" at bounding box center [506, 252] width 369 height 18
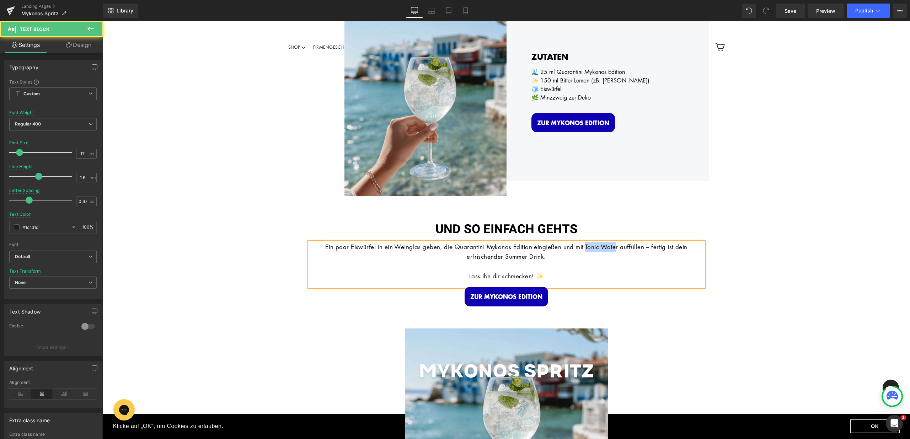
drag, startPoint x: 586, startPoint y: 246, endPoint x: 618, endPoint y: 244, distance: 32.4
click at [618, 244] on font "Ein paar Eiswürfel in ein Weinglas geben, die Quarantini Mykonos Edition eingie…" at bounding box center [506, 252] width 362 height 18
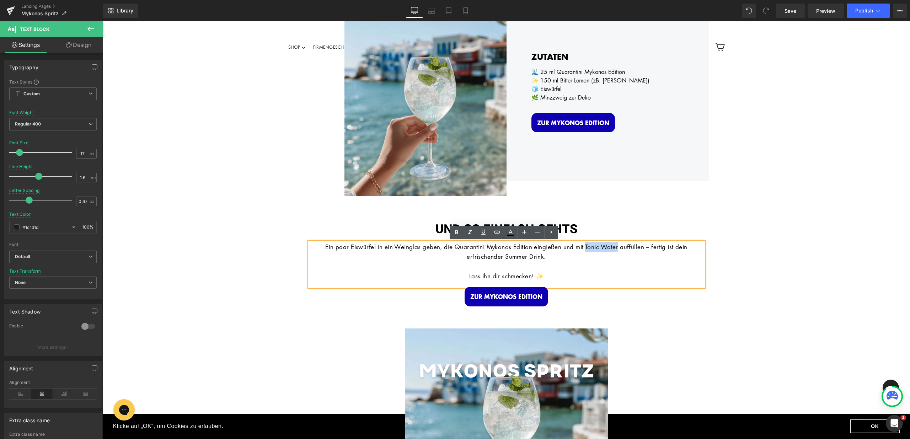
drag, startPoint x: 620, startPoint y: 246, endPoint x: 586, endPoint y: 250, distance: 33.6
click at [586, 250] on font "Ein paar Eiswürfel in ein Weinglas geben, die Quarantini Mykonos Edition eingie…" at bounding box center [506, 252] width 362 height 18
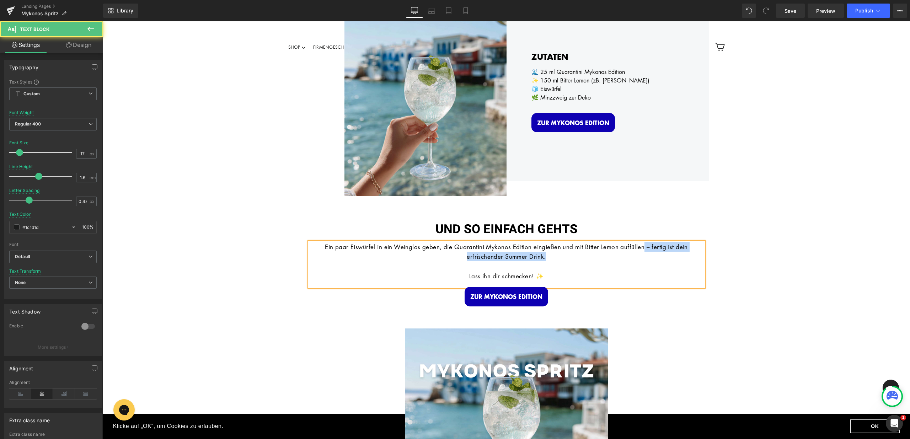
drag, startPoint x: 648, startPoint y: 247, endPoint x: 649, endPoint y: 256, distance: 9.0
click at [649, 256] on p "Ein paar Eiswürfel in ein Weinglas geben, die Quarantini Mykonos Edition eingie…" at bounding box center [506, 251] width 395 height 19
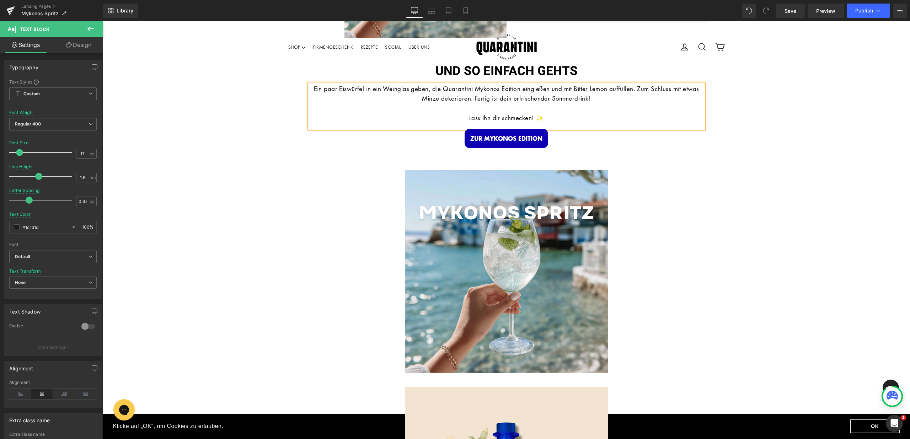
scroll to position [423, 0]
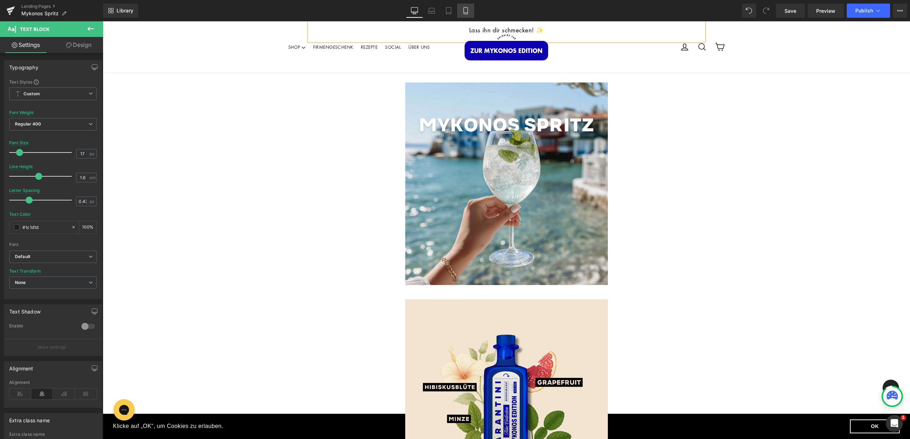
click at [467, 12] on icon at bounding box center [465, 10] width 7 height 7
type input "100"
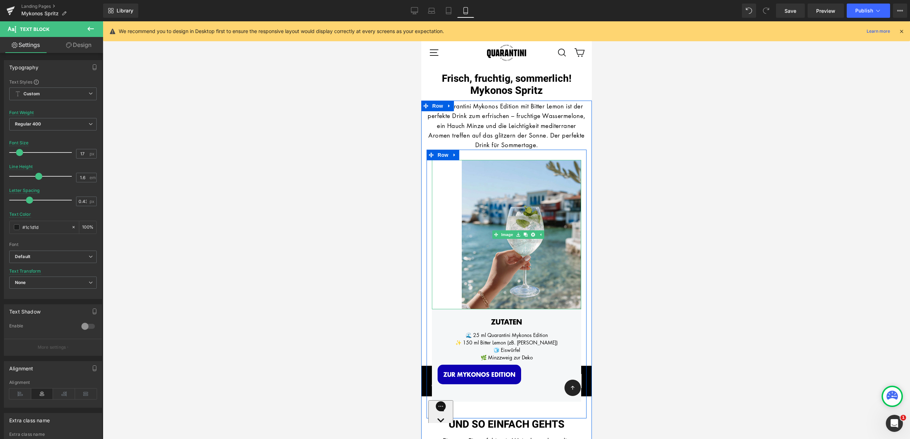
scroll to position [0, 0]
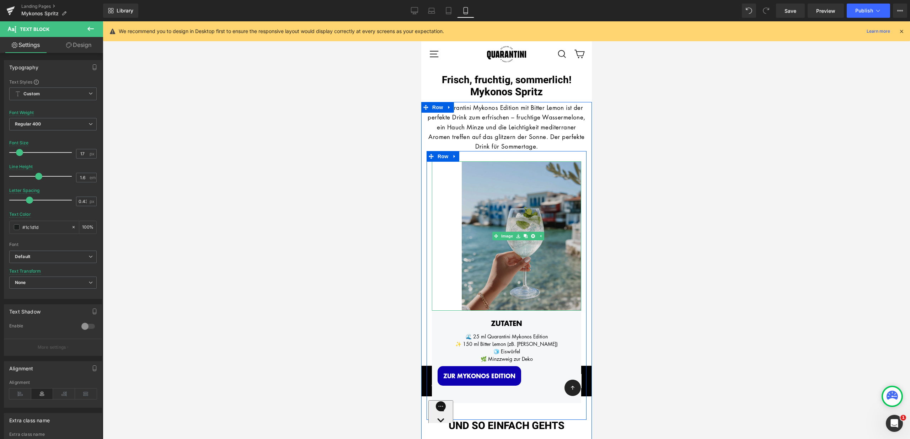
click at [524, 204] on img at bounding box center [522, 235] width 120 height 149
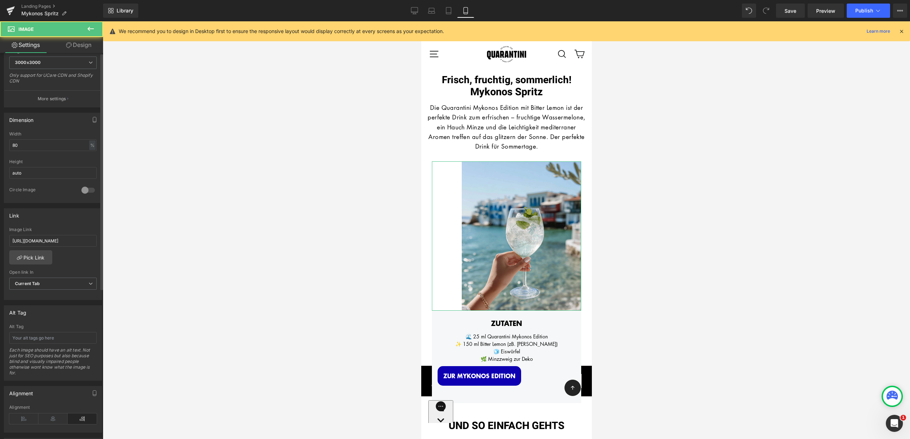
scroll to position [245, 0]
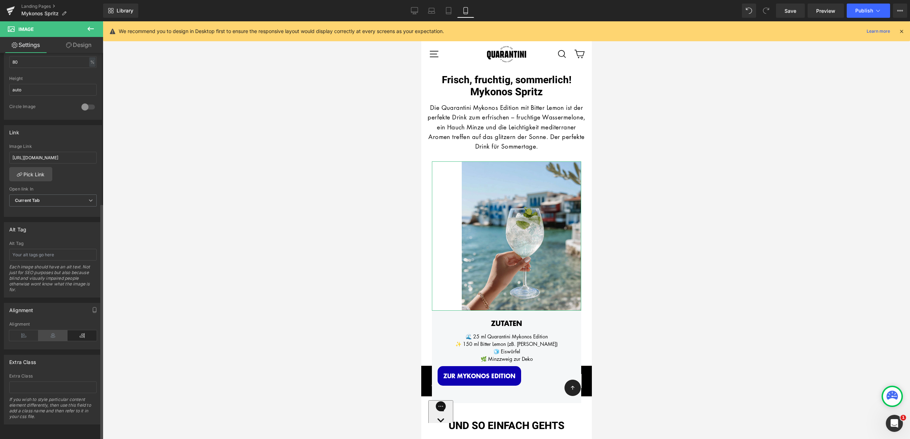
click at [53, 330] on icon at bounding box center [52, 335] width 29 height 11
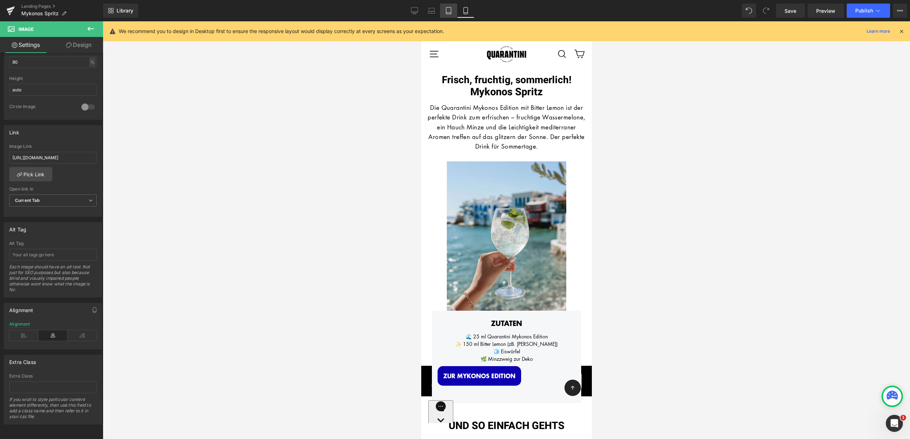
click at [451, 11] on icon at bounding box center [448, 10] width 7 height 7
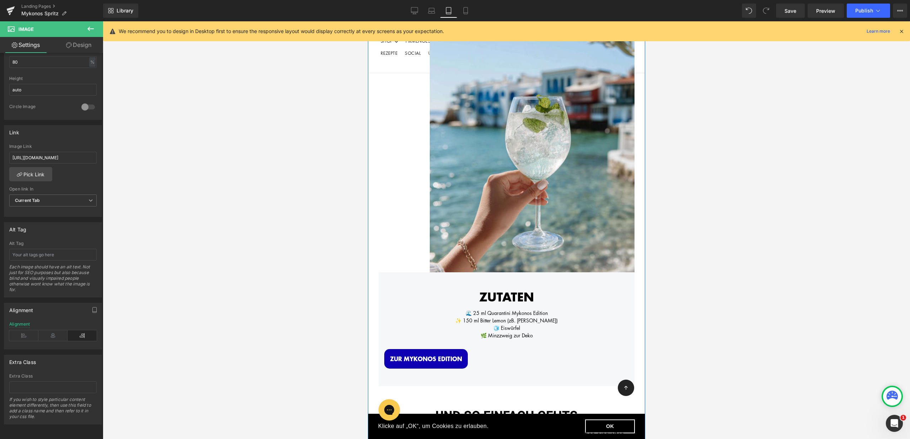
scroll to position [234, 0]
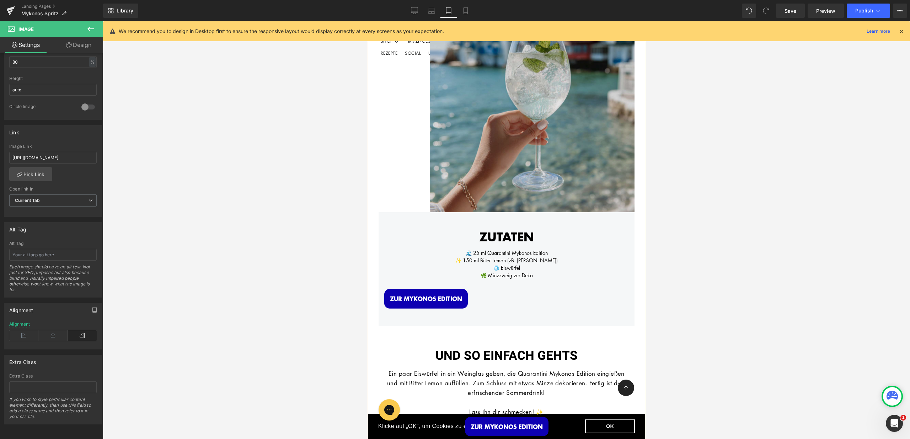
click at [491, 163] on img at bounding box center [532, 84] width 205 height 256
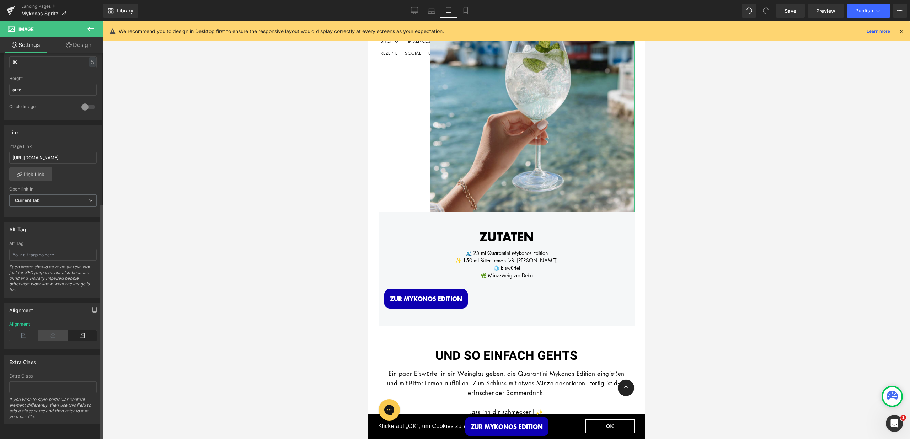
click at [55, 331] on icon at bounding box center [52, 335] width 29 height 11
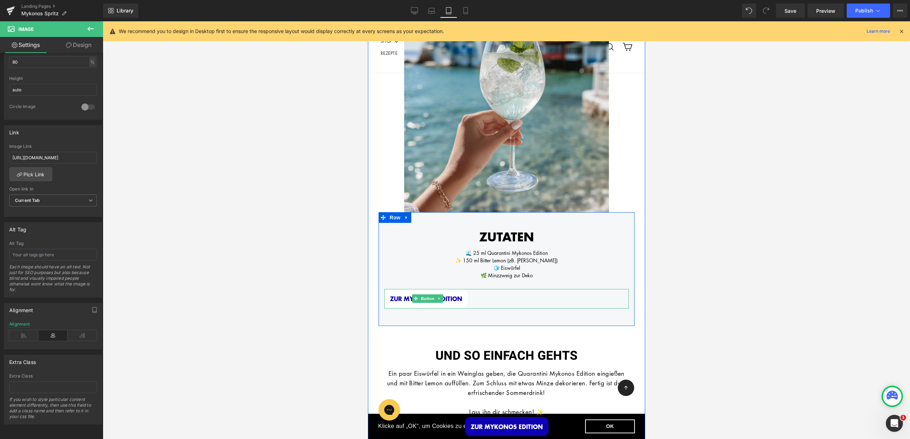
click at [426, 294] on span "Button" at bounding box center [427, 298] width 16 height 9
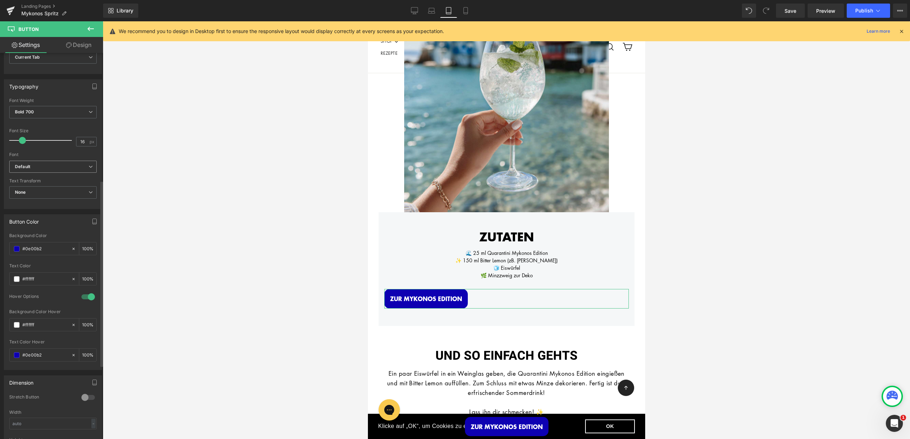
scroll to position [418, 0]
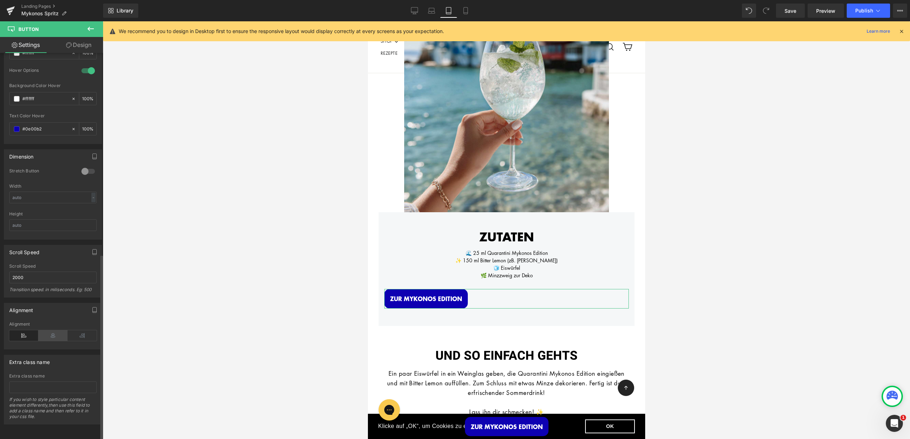
click at [51, 330] on icon at bounding box center [52, 335] width 29 height 11
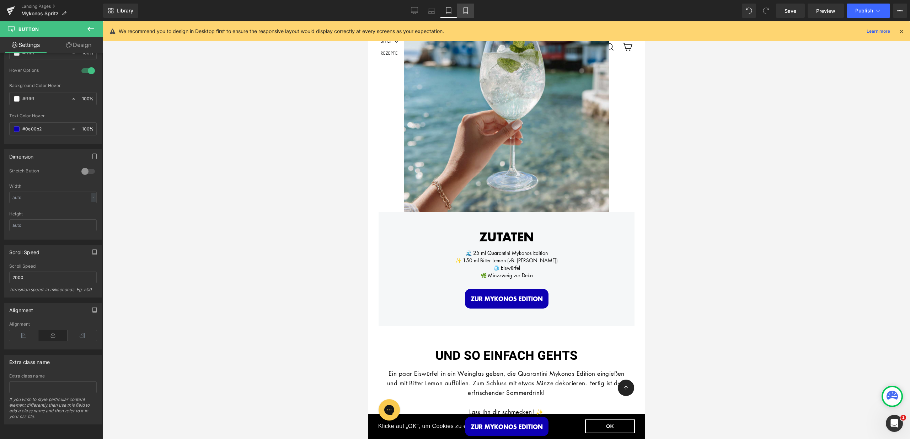
click at [461, 10] on link "Mobile" at bounding box center [465, 11] width 17 height 14
type input "100"
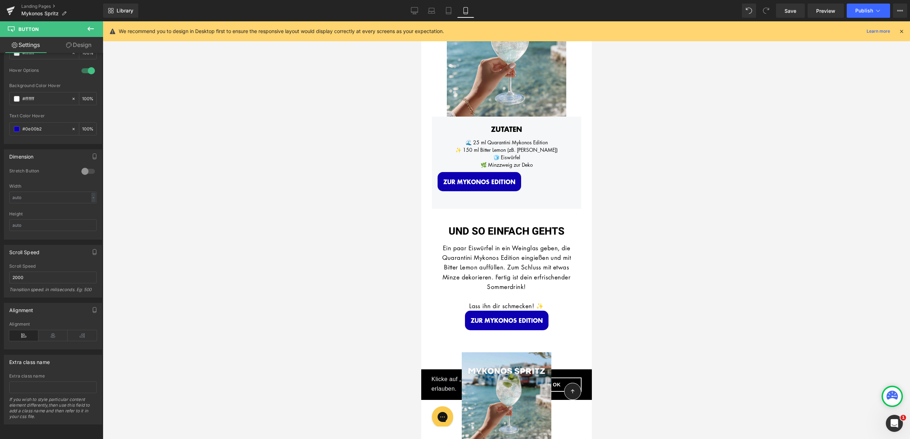
scroll to position [117, 0]
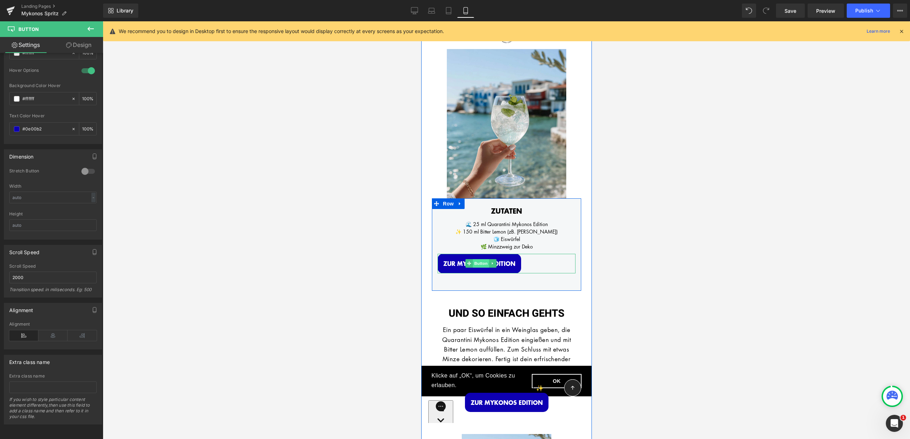
click at [479, 259] on span "Button" at bounding box center [481, 263] width 16 height 9
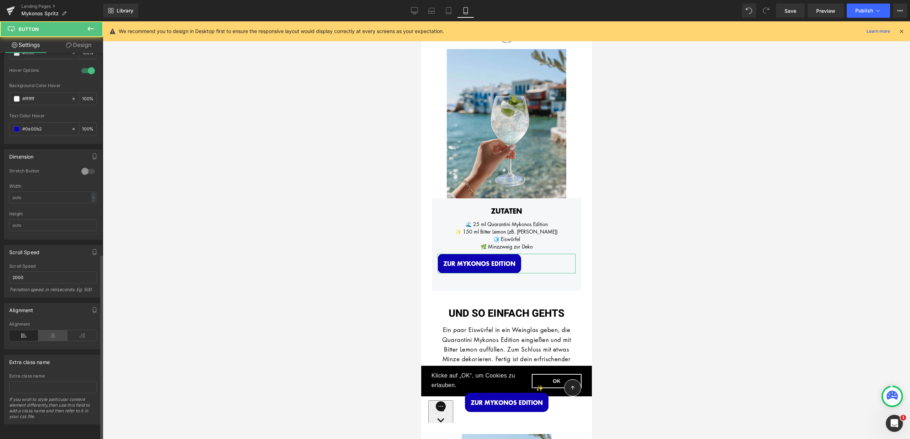
click at [44, 330] on icon at bounding box center [52, 335] width 29 height 11
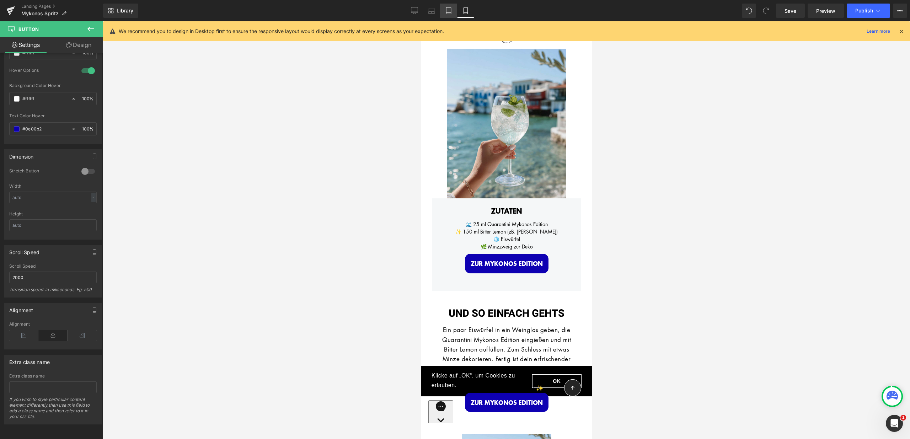
click at [445, 9] on link "Tablet" at bounding box center [448, 11] width 17 height 14
type input "100"
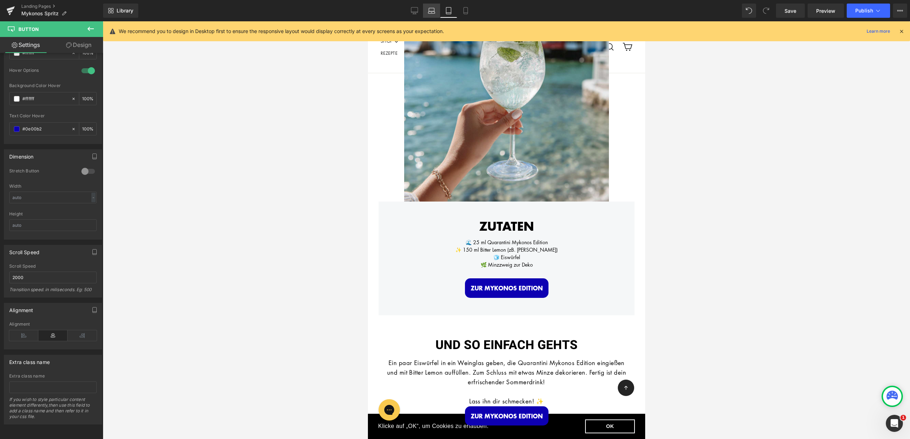
click at [435, 10] on icon at bounding box center [431, 10] width 7 height 7
type input "100"
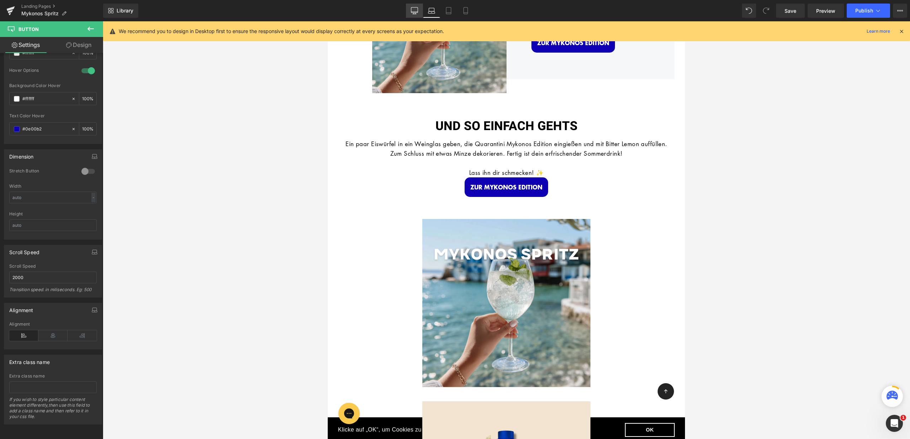
scroll to position [2, 0]
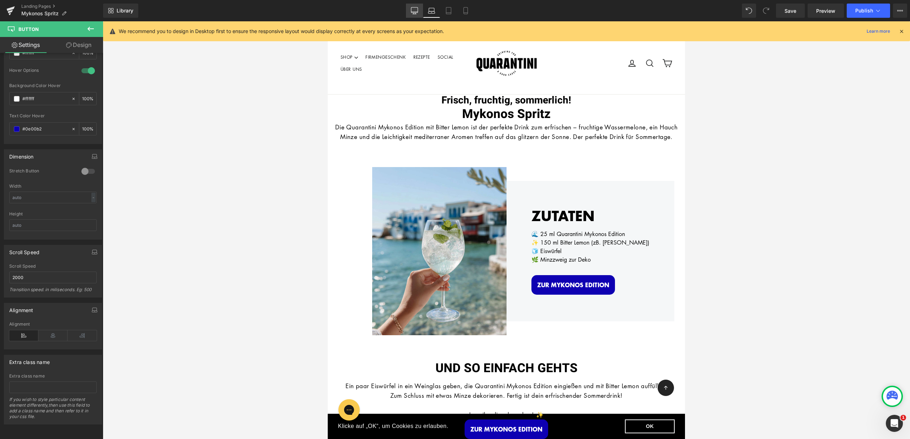
click at [416, 10] on icon at bounding box center [414, 10] width 7 height 7
type input "100"
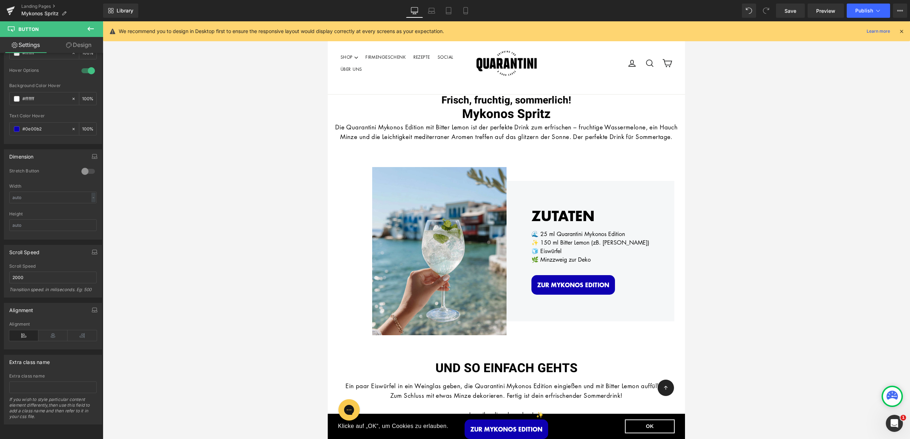
scroll to position [17, 0]
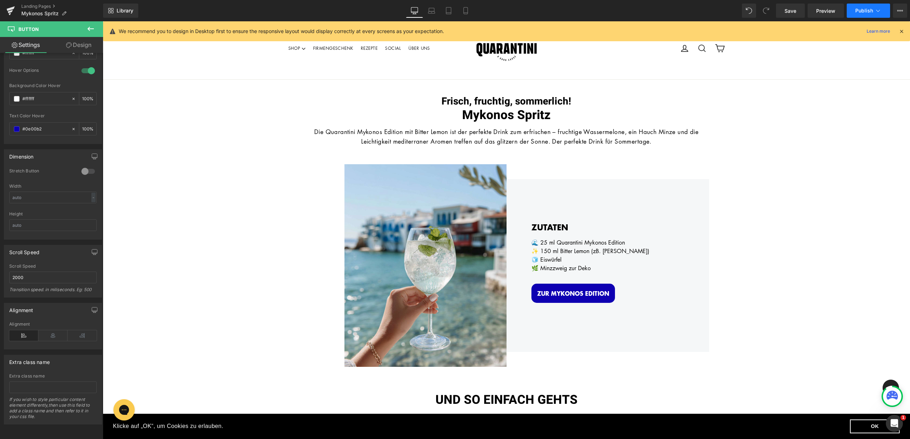
click at [865, 13] on span "Publish" at bounding box center [865, 11] width 18 height 6
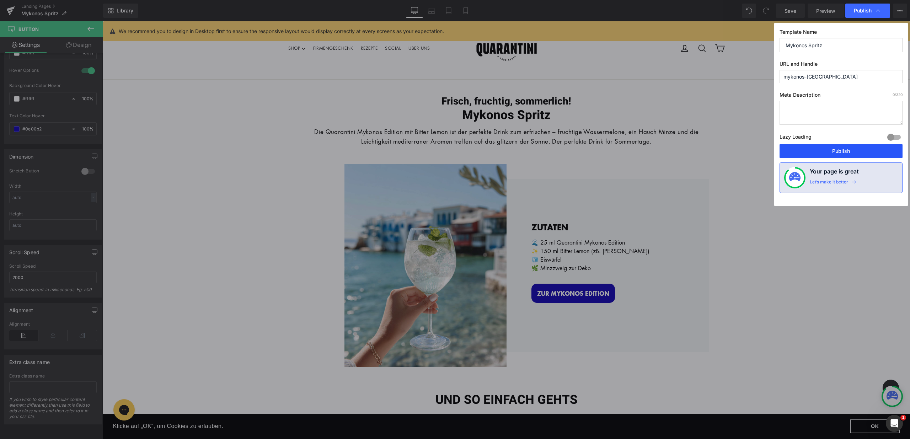
click at [850, 150] on button "Publish" at bounding box center [841, 151] width 123 height 14
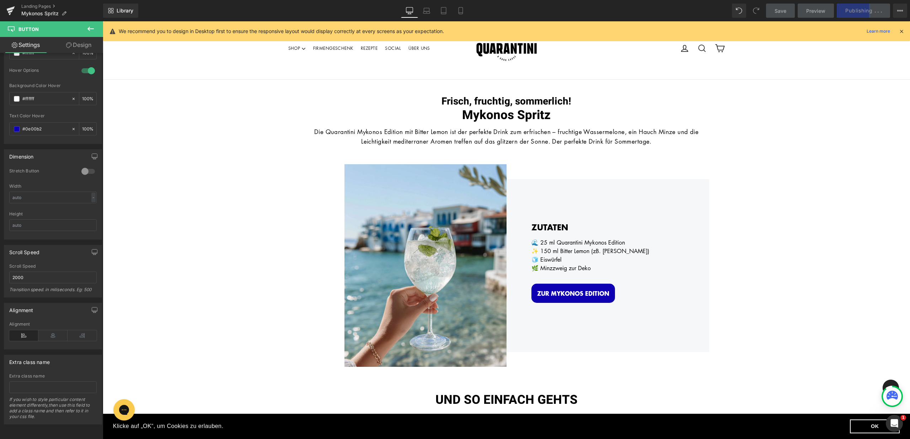
click at [903, 31] on icon at bounding box center [902, 31] width 6 height 6
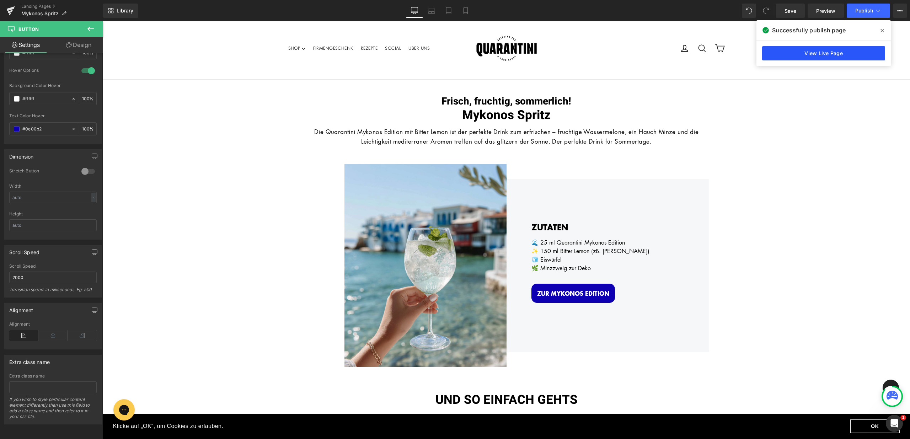
click at [801, 48] on link "View Live Page" at bounding box center [824, 53] width 123 height 14
click at [36, 5] on link "Landing Pages" at bounding box center [62, 7] width 82 height 6
